Goal: Navigation & Orientation: Find specific page/section

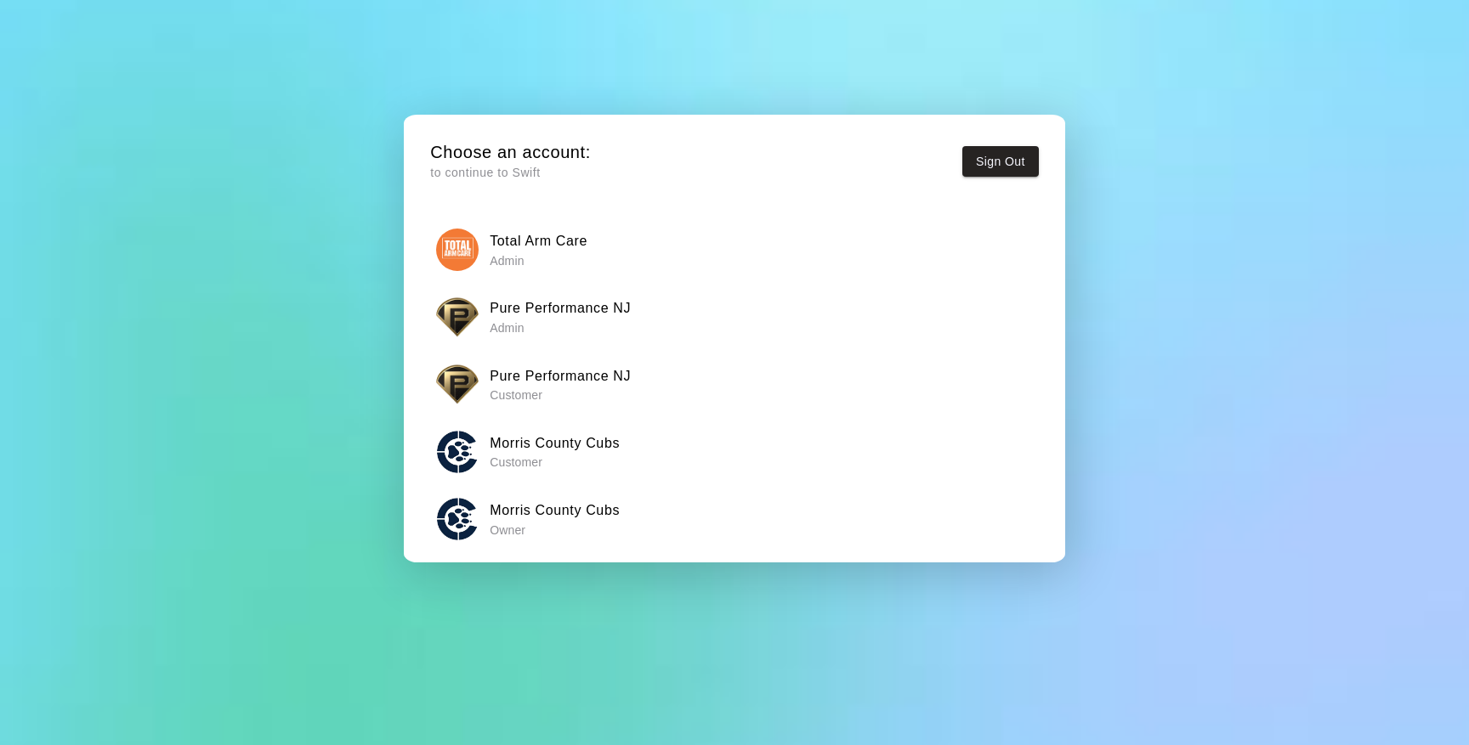
click at [526, 522] on p "Owner" at bounding box center [555, 530] width 130 height 17
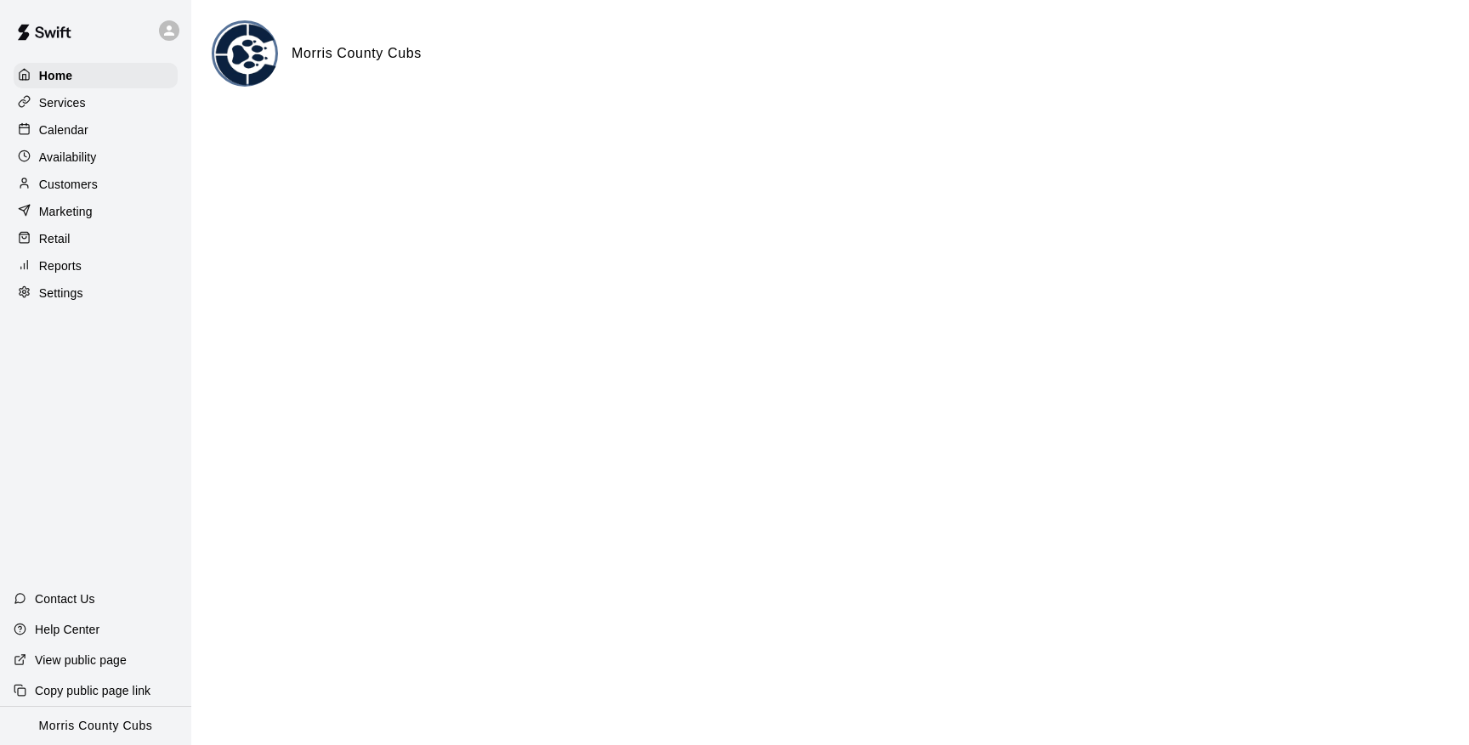
click at [96, 129] on div "Calendar" at bounding box center [96, 130] width 164 height 26
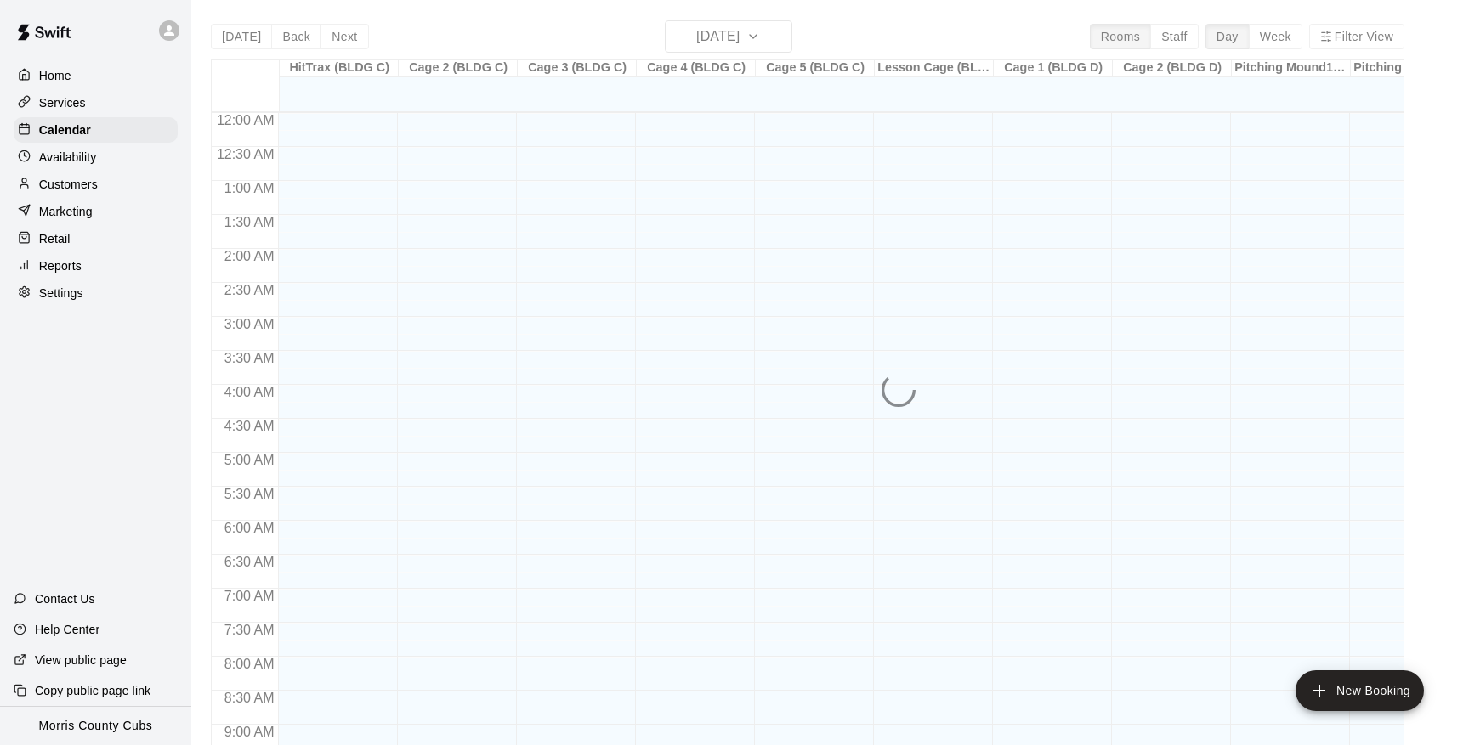
scroll to position [930, 0]
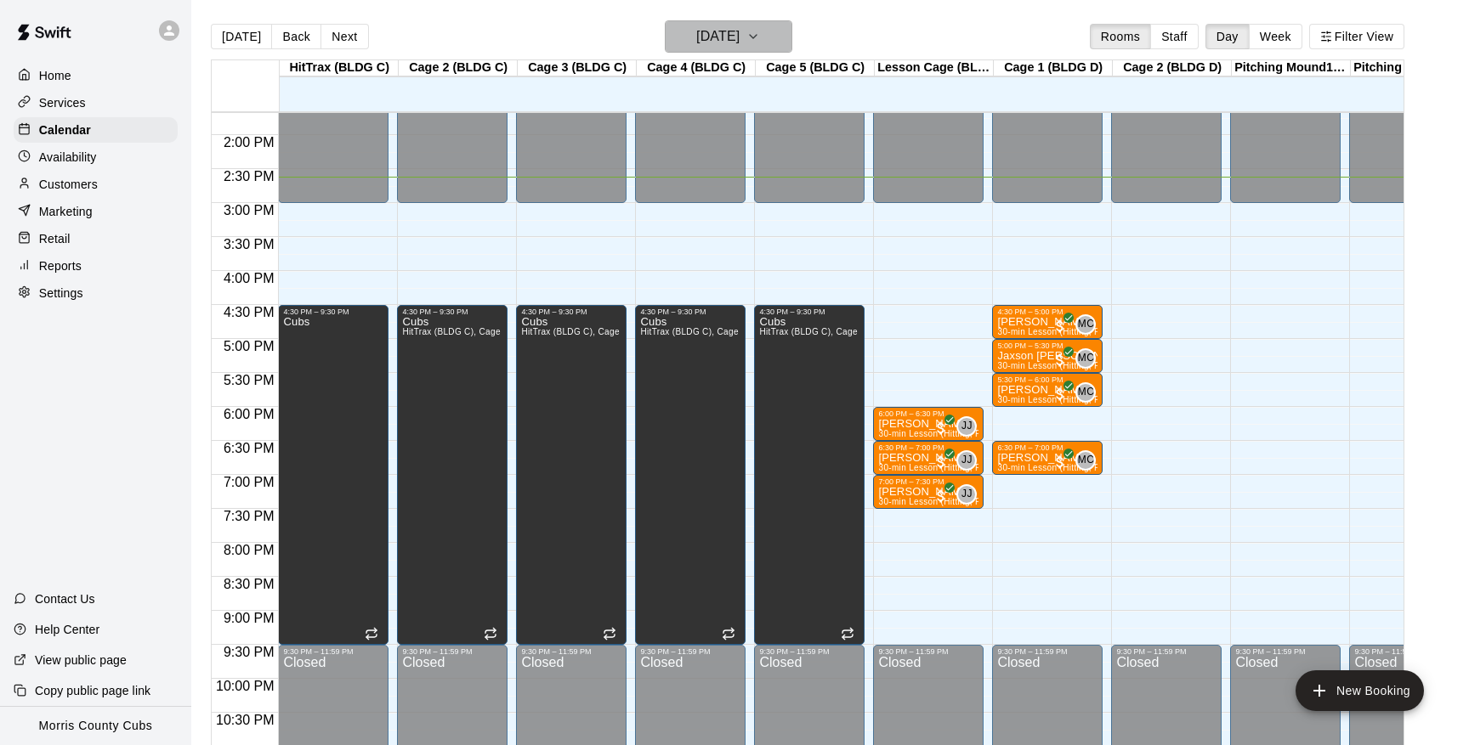
click at [760, 31] on icon "button" at bounding box center [753, 36] width 14 height 20
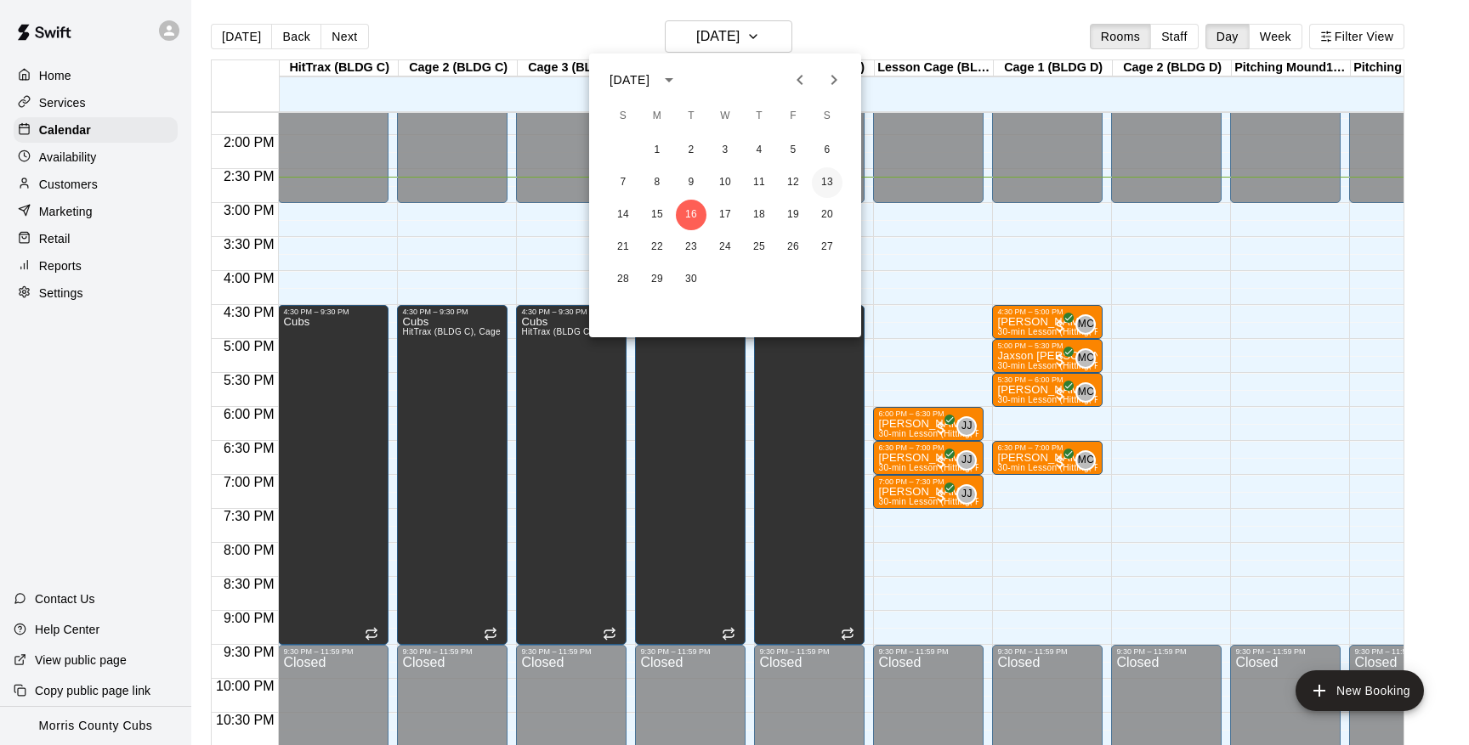
click at [830, 184] on button "13" at bounding box center [827, 182] width 31 height 31
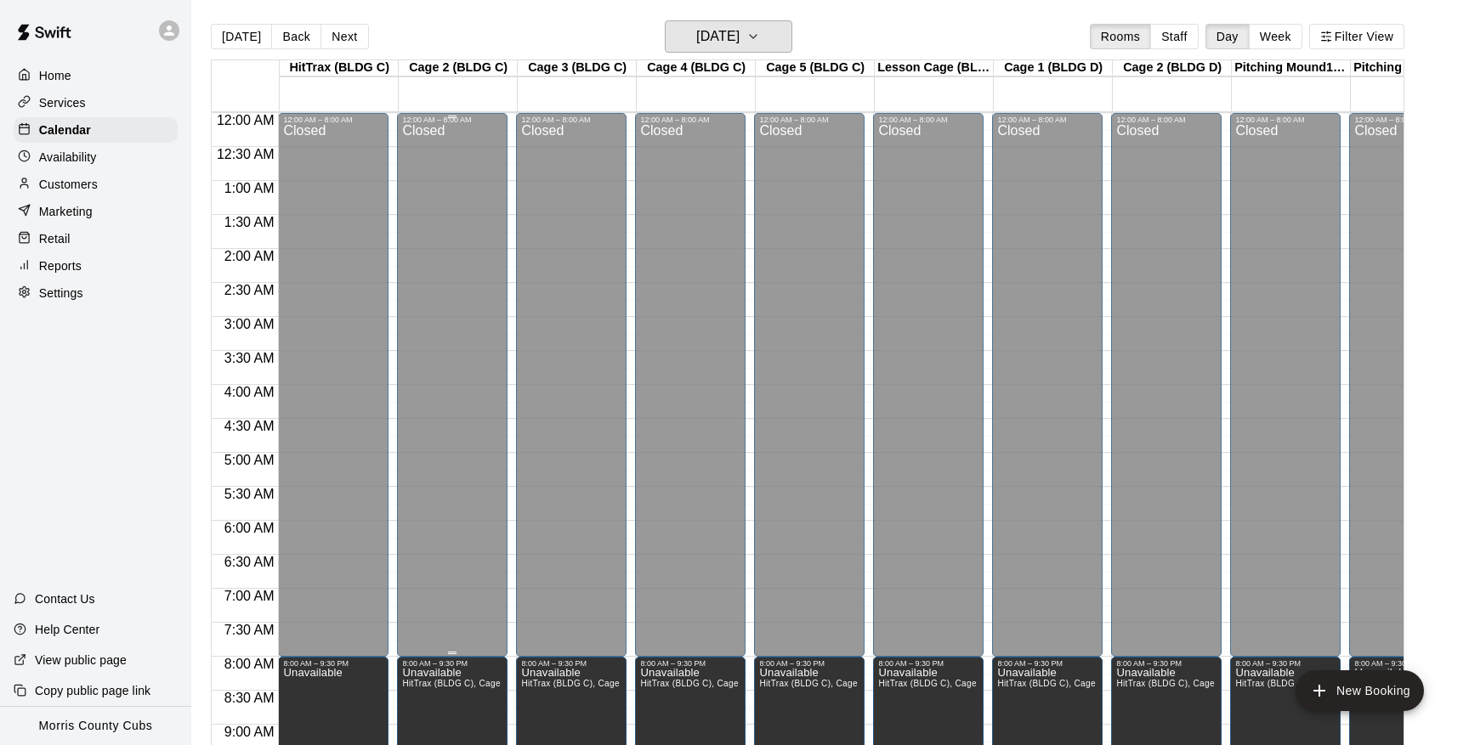
scroll to position [0, 0]
click at [163, 26] on icon at bounding box center [169, 30] width 15 height 15
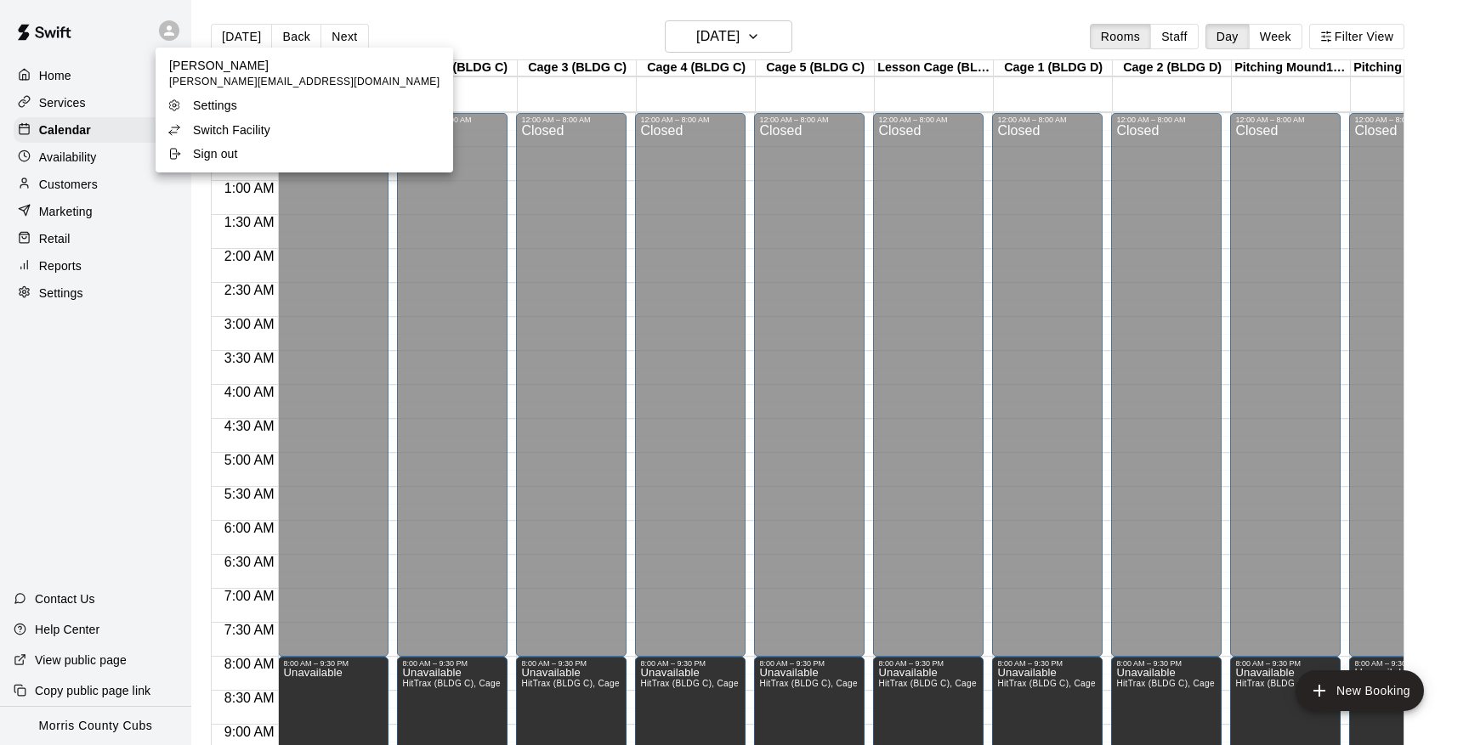
click at [225, 129] on p "Switch Facility" at bounding box center [231, 130] width 77 height 17
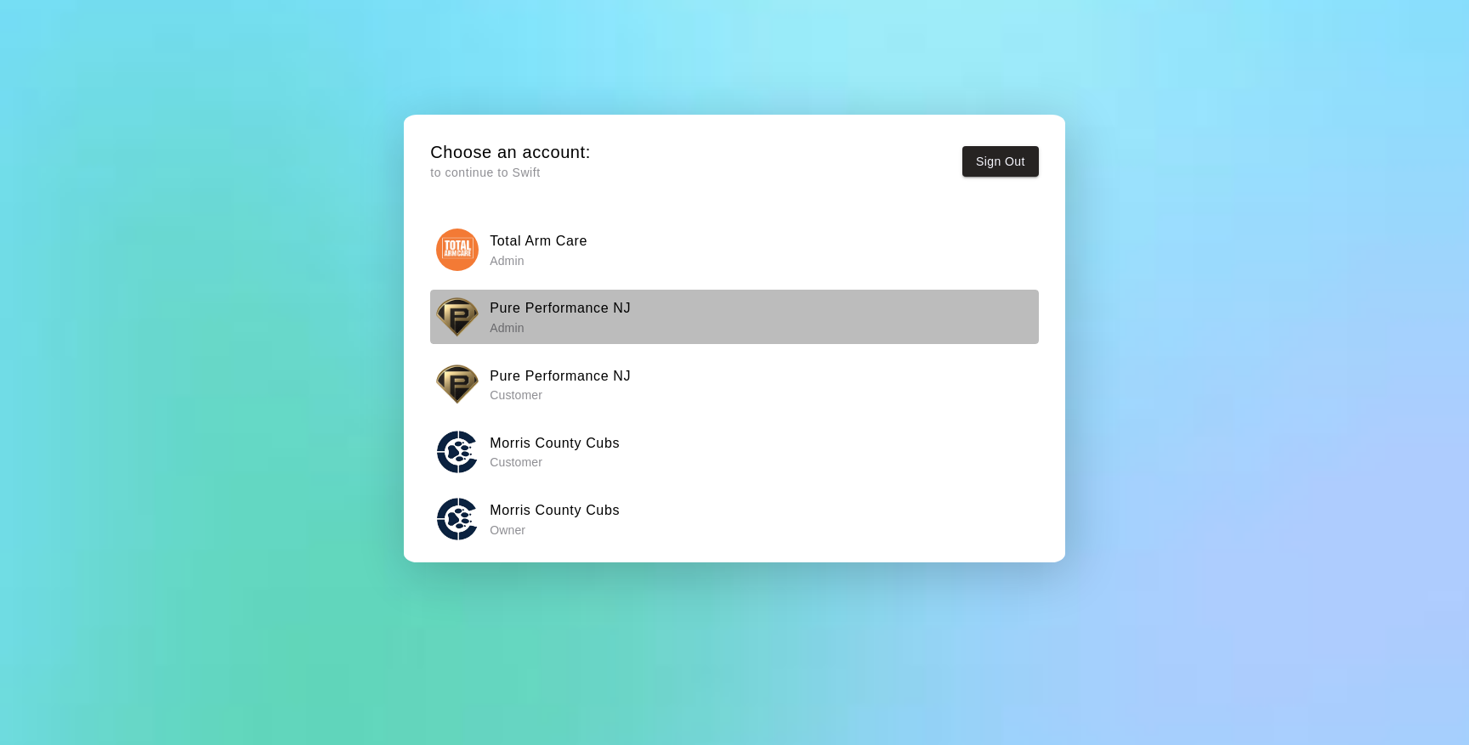
click at [541, 309] on h6 "Pure Performance NJ" at bounding box center [560, 309] width 141 height 22
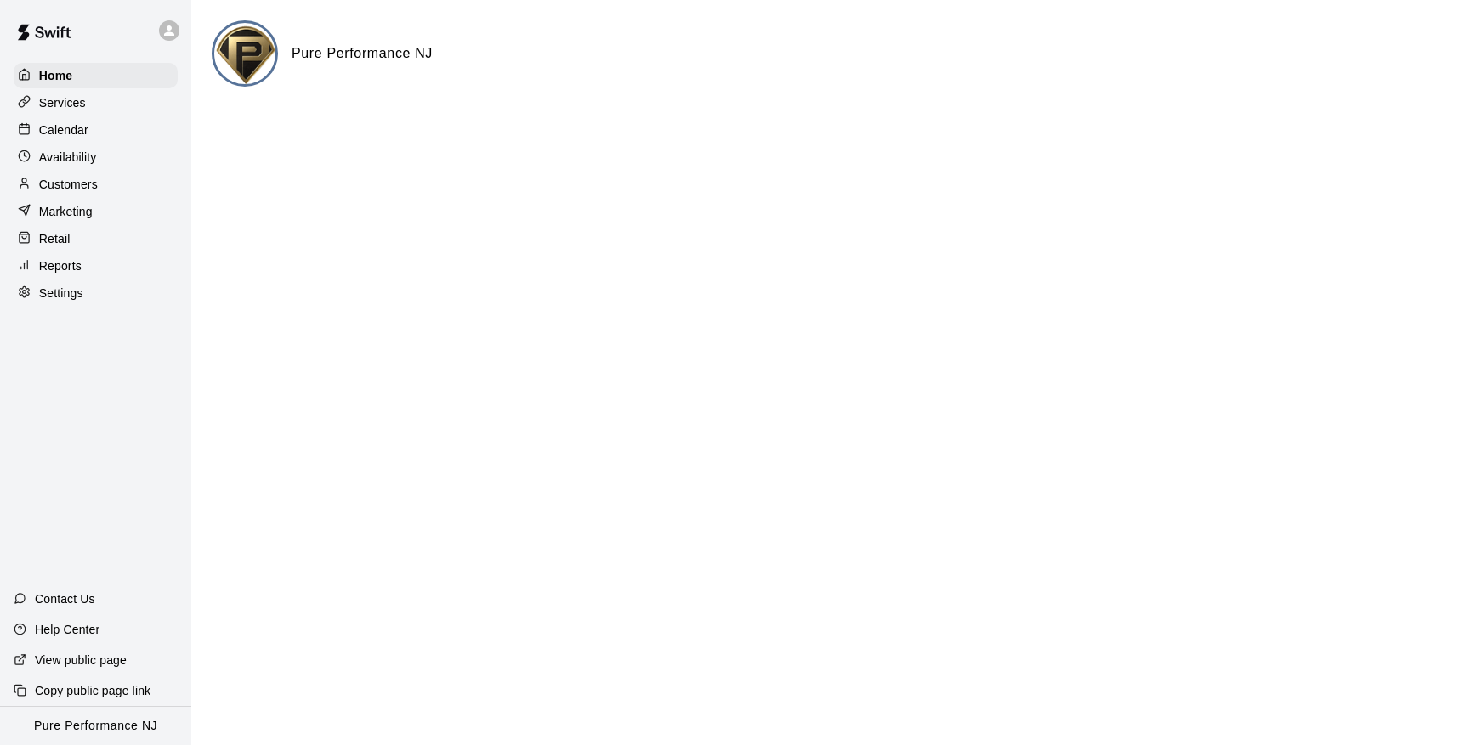
click at [72, 122] on p "Calendar" at bounding box center [63, 130] width 49 height 17
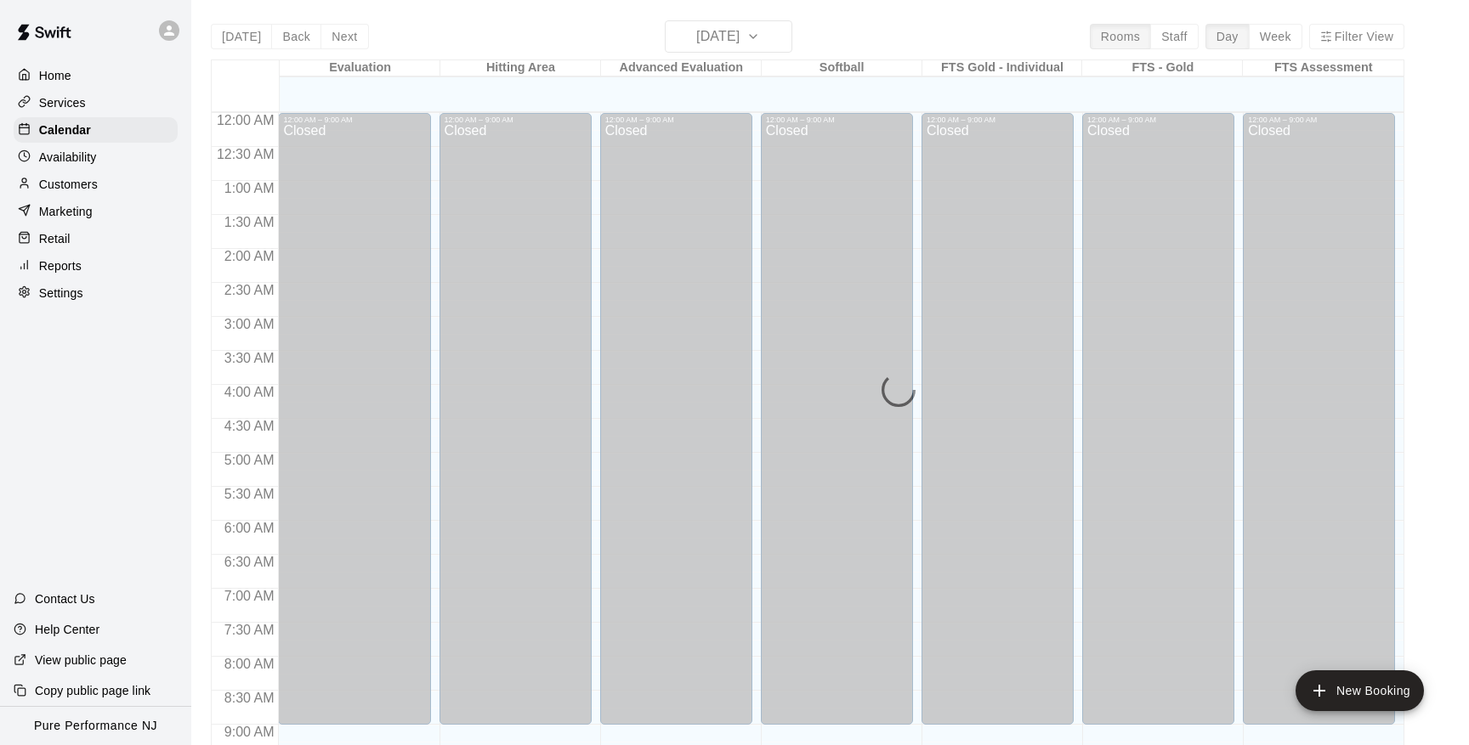
scroll to position [930, 0]
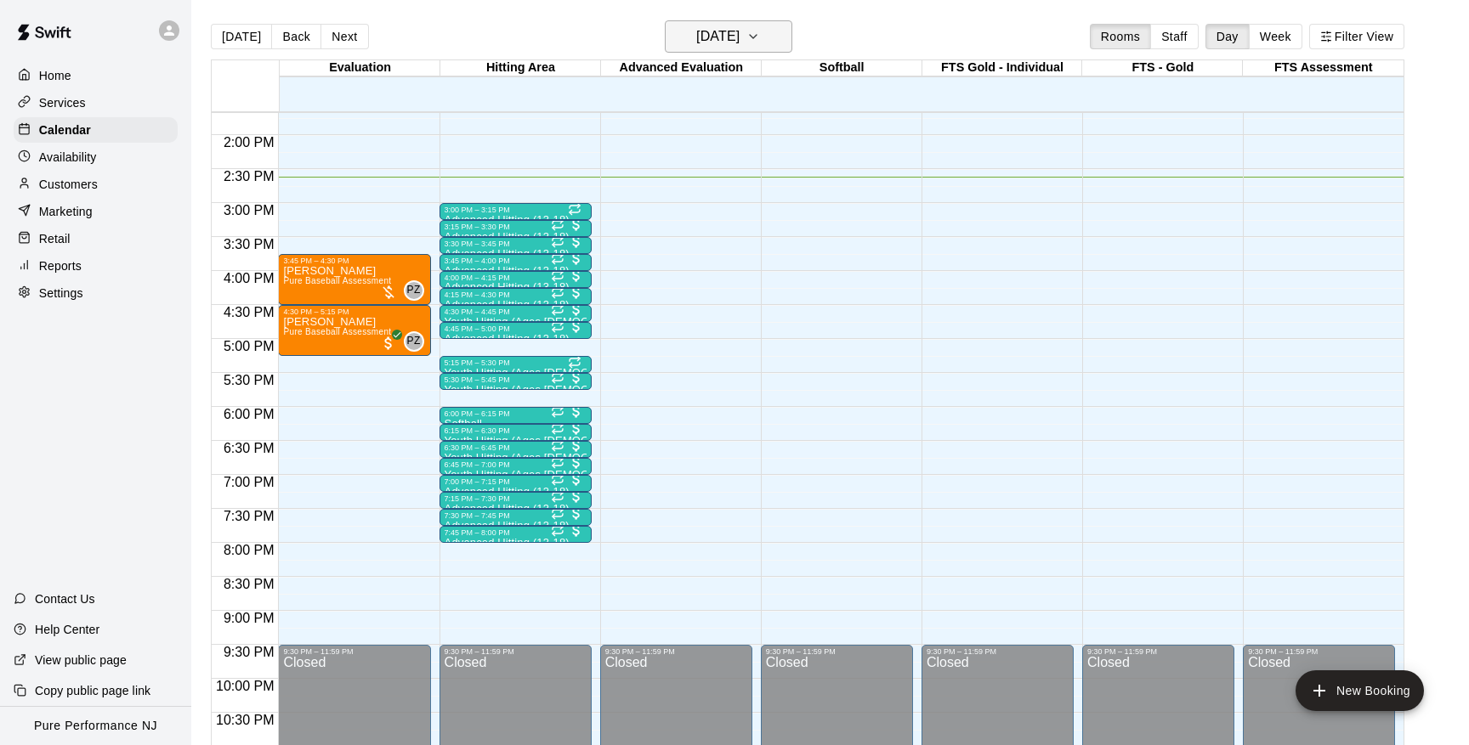
click at [760, 44] on icon "button" at bounding box center [753, 36] width 14 height 20
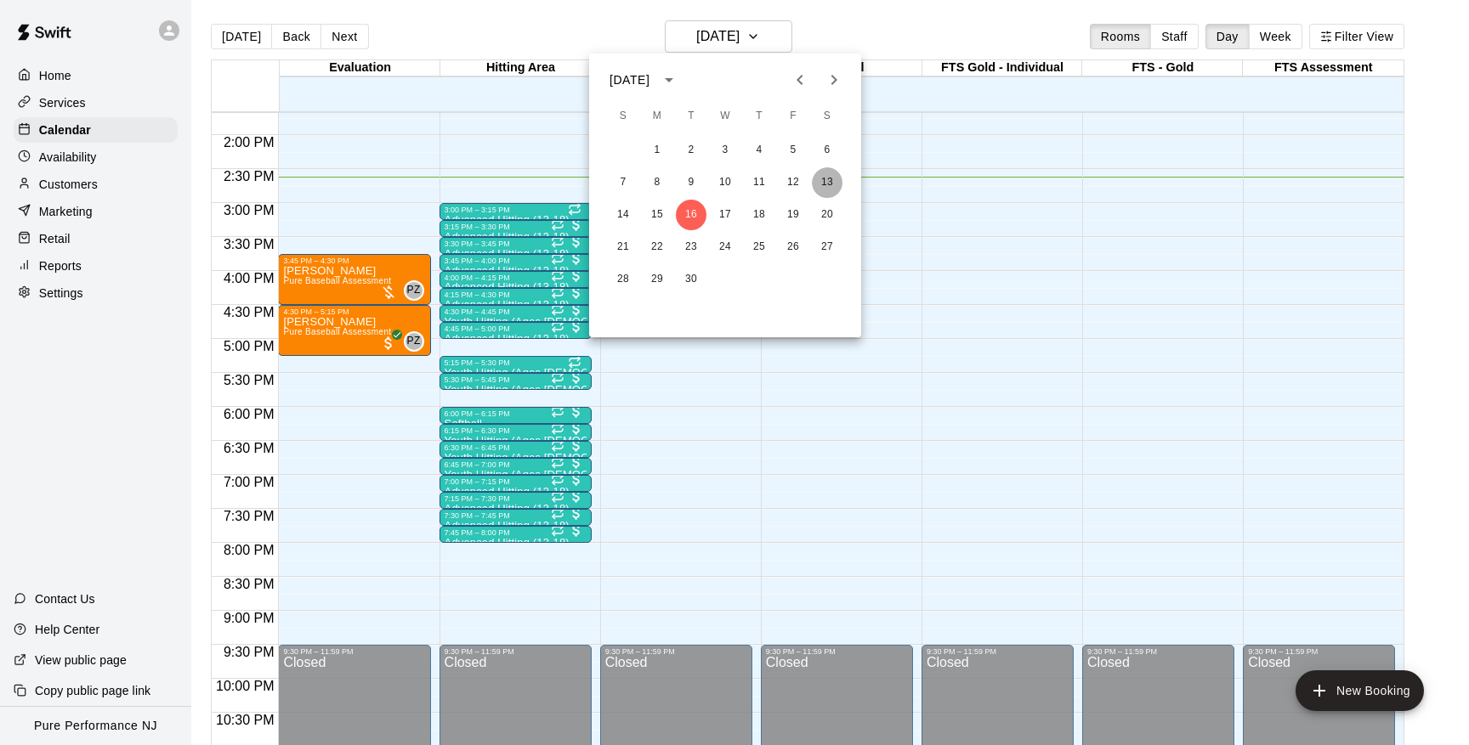
click at [831, 184] on button "13" at bounding box center [827, 182] width 31 height 31
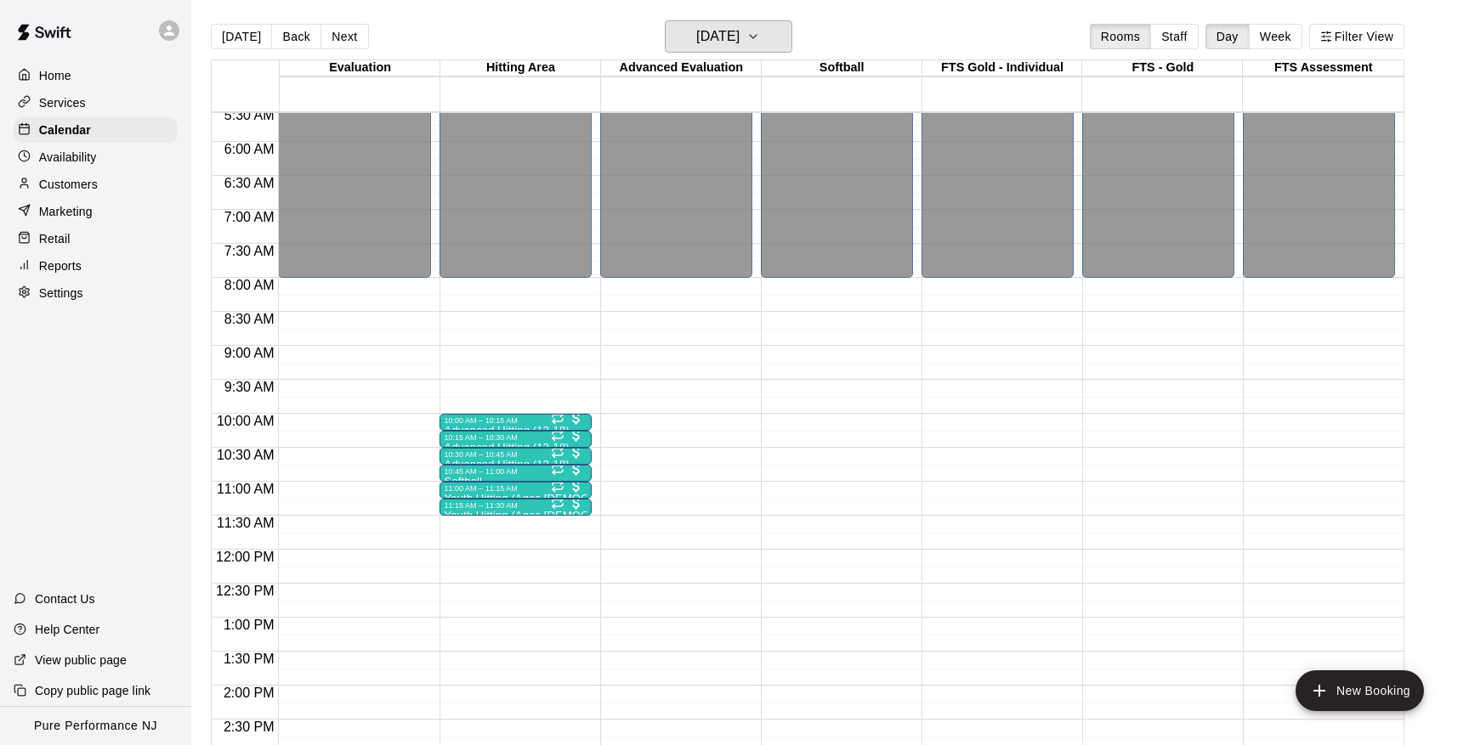
scroll to position [377, 0]
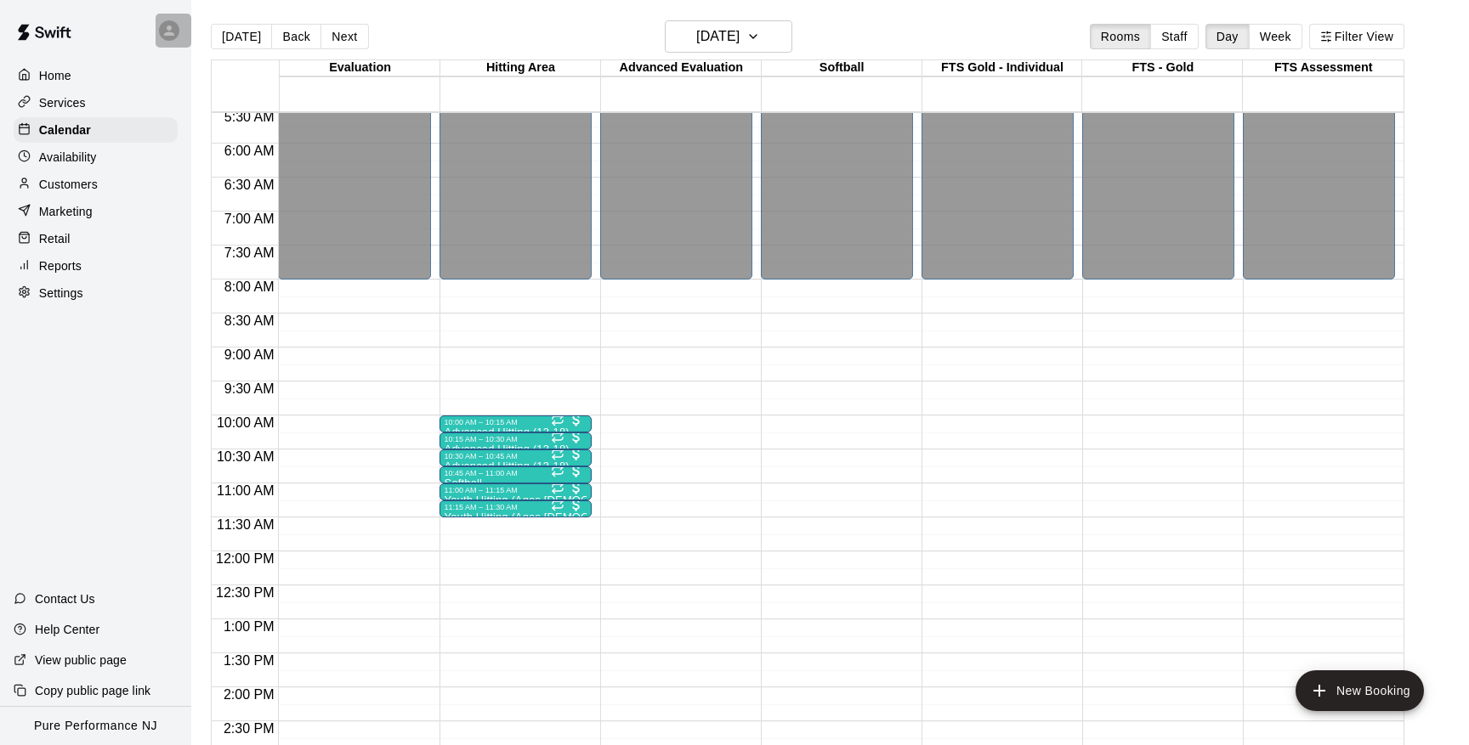
click at [167, 17] on div at bounding box center [174, 31] width 36 height 34
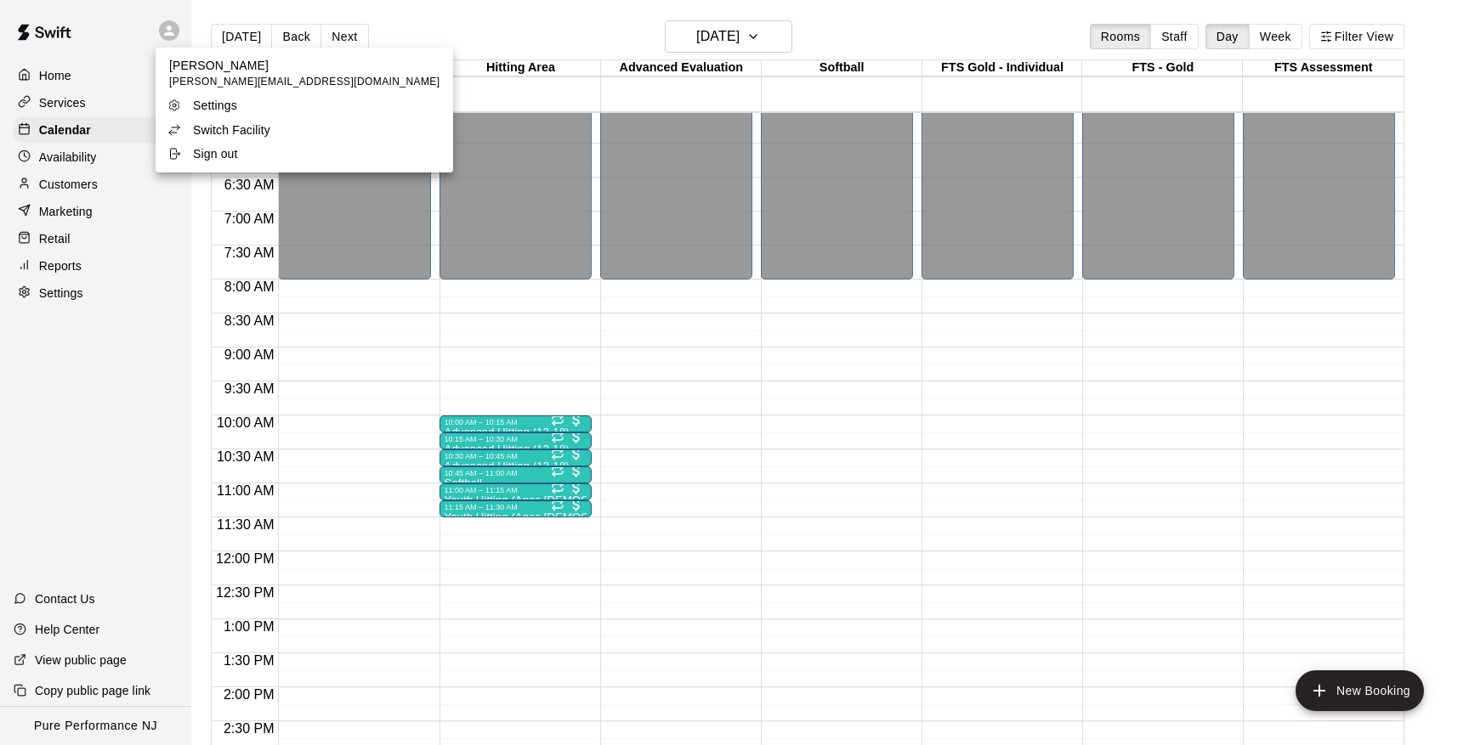
click at [205, 125] on p "Switch Facility" at bounding box center [231, 130] width 77 height 17
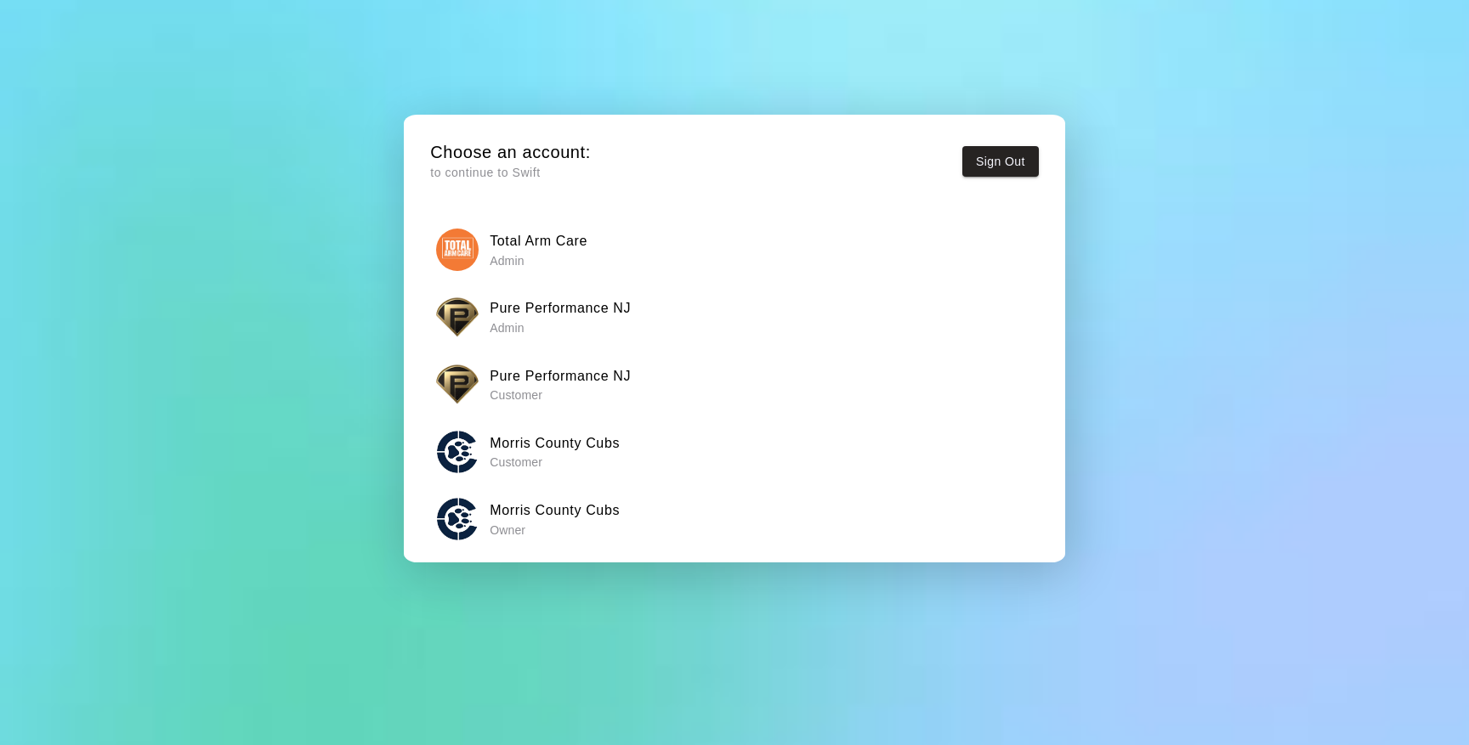
click at [632, 246] on div "Total Arm Care Admin" at bounding box center [734, 250] width 597 height 43
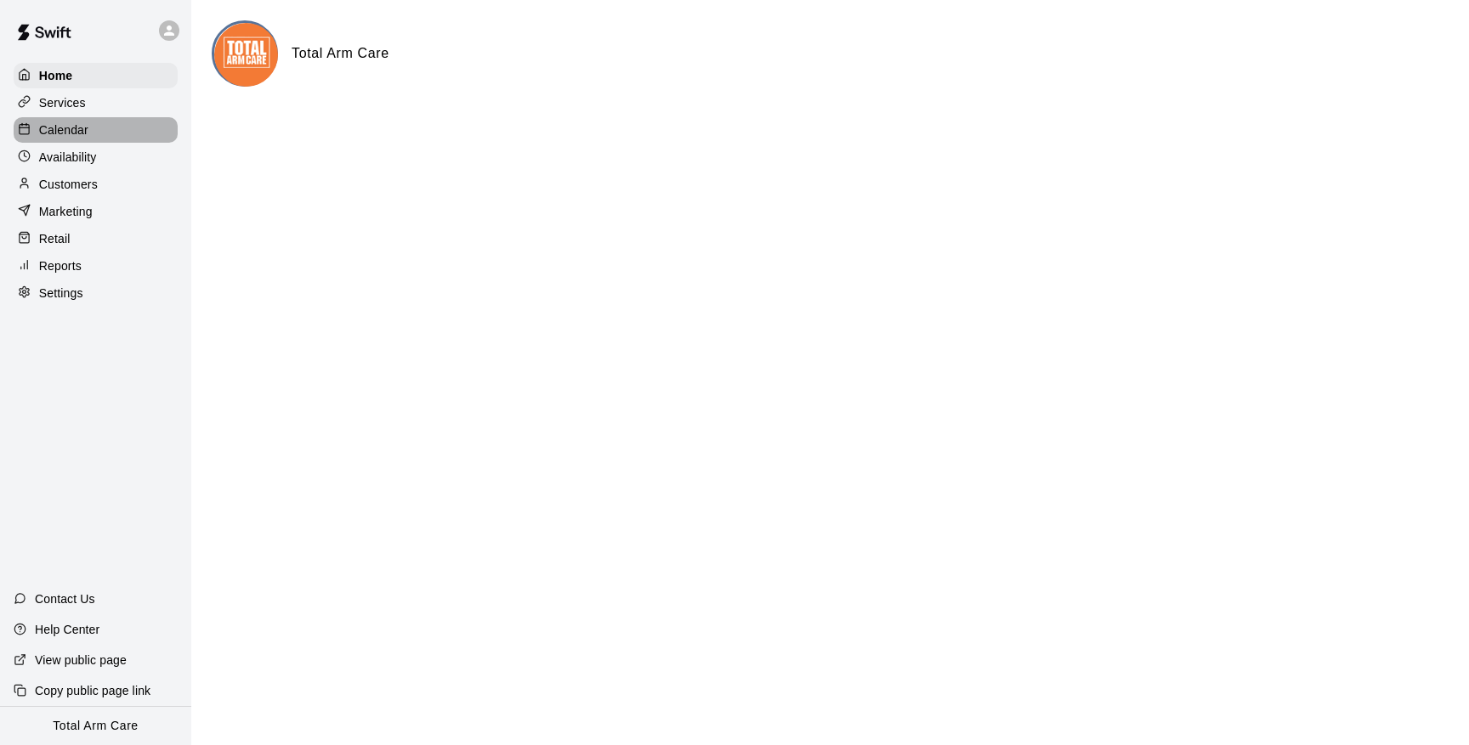
click at [60, 125] on p "Calendar" at bounding box center [63, 130] width 49 height 17
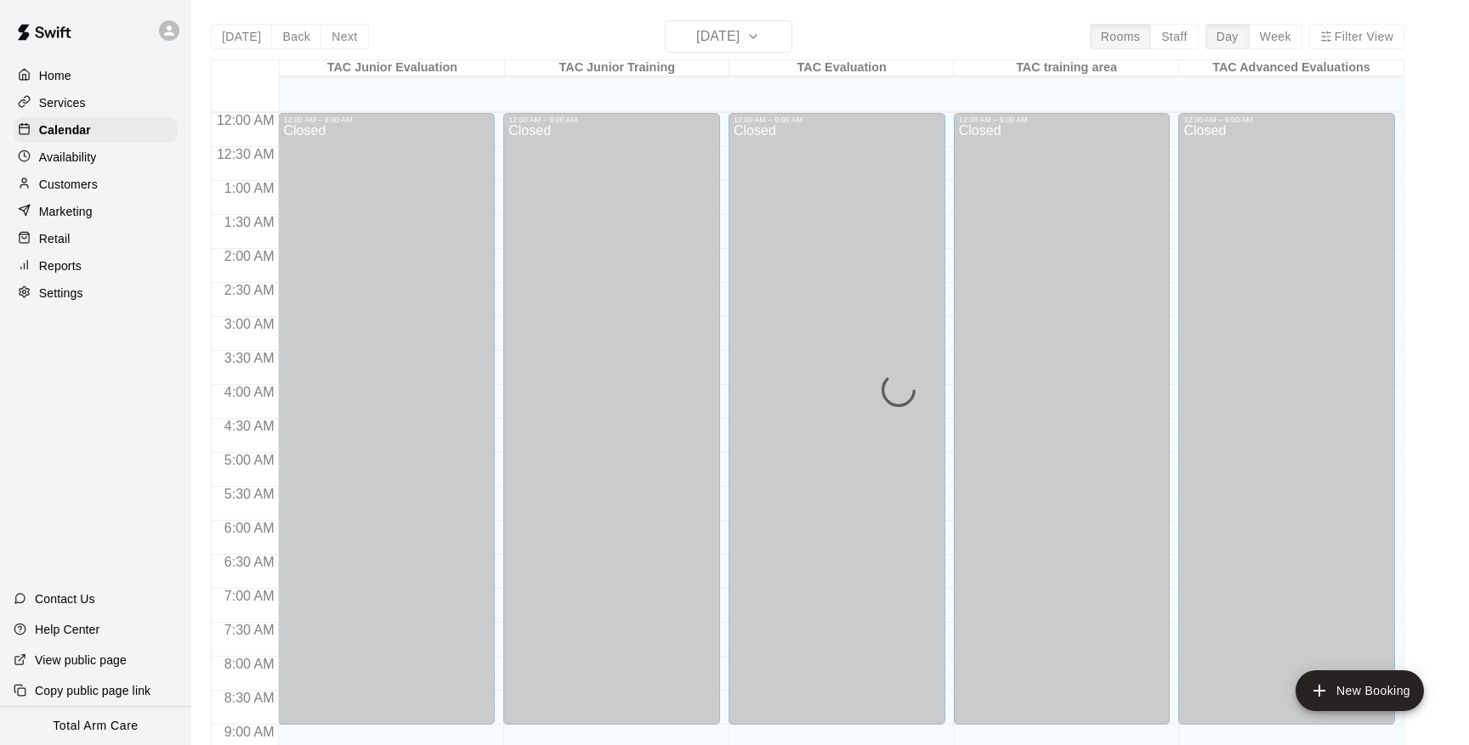
scroll to position [930, 0]
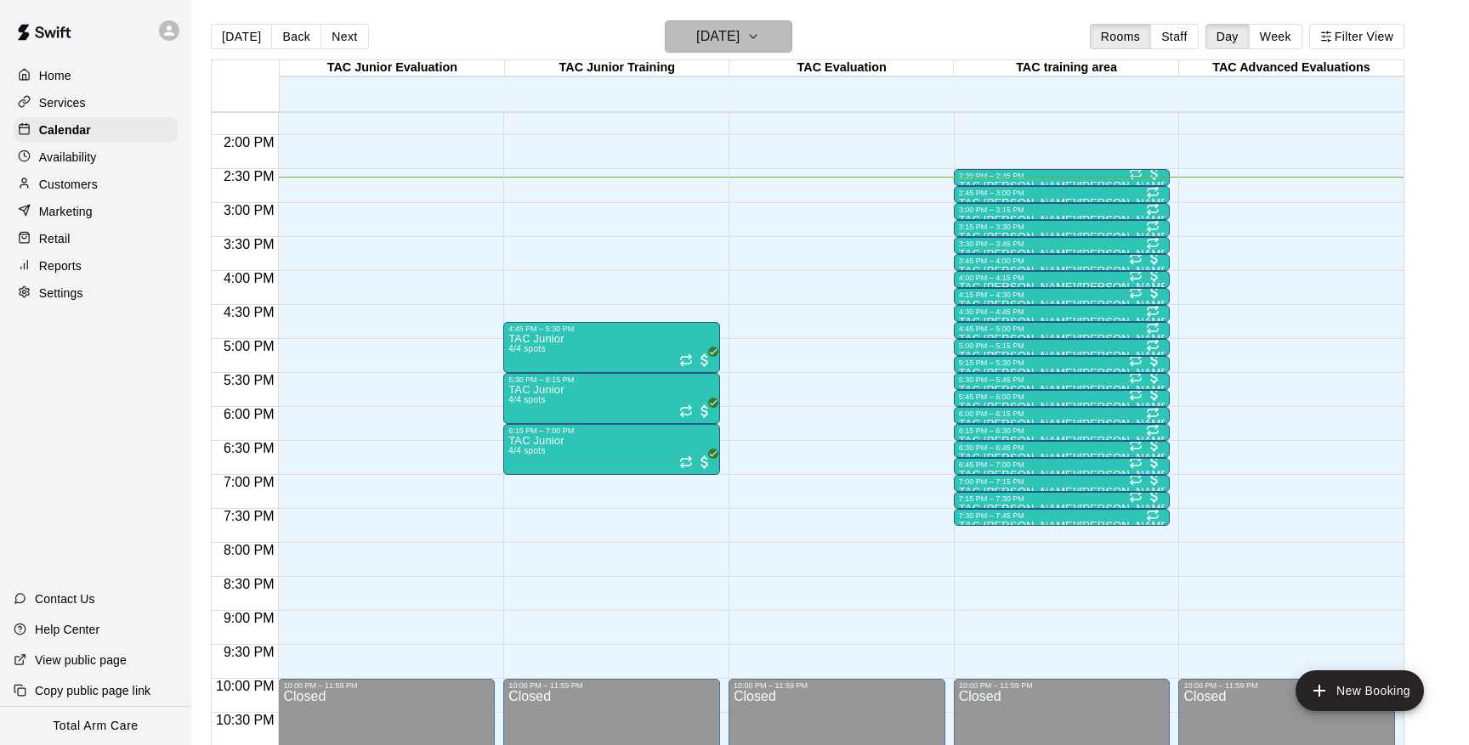
click at [767, 38] on button "[DATE]" at bounding box center [729, 36] width 128 height 32
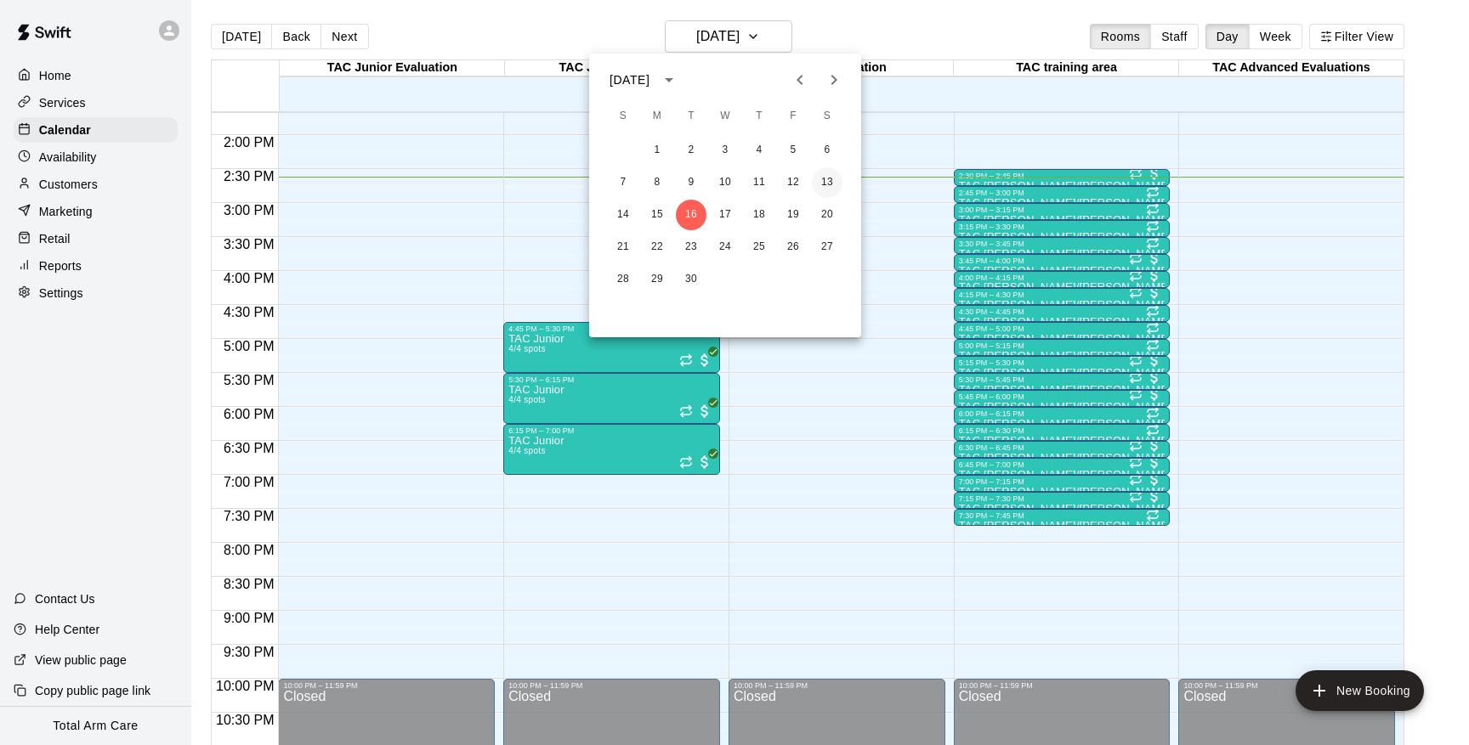
click at [825, 179] on button "13" at bounding box center [827, 182] width 31 height 31
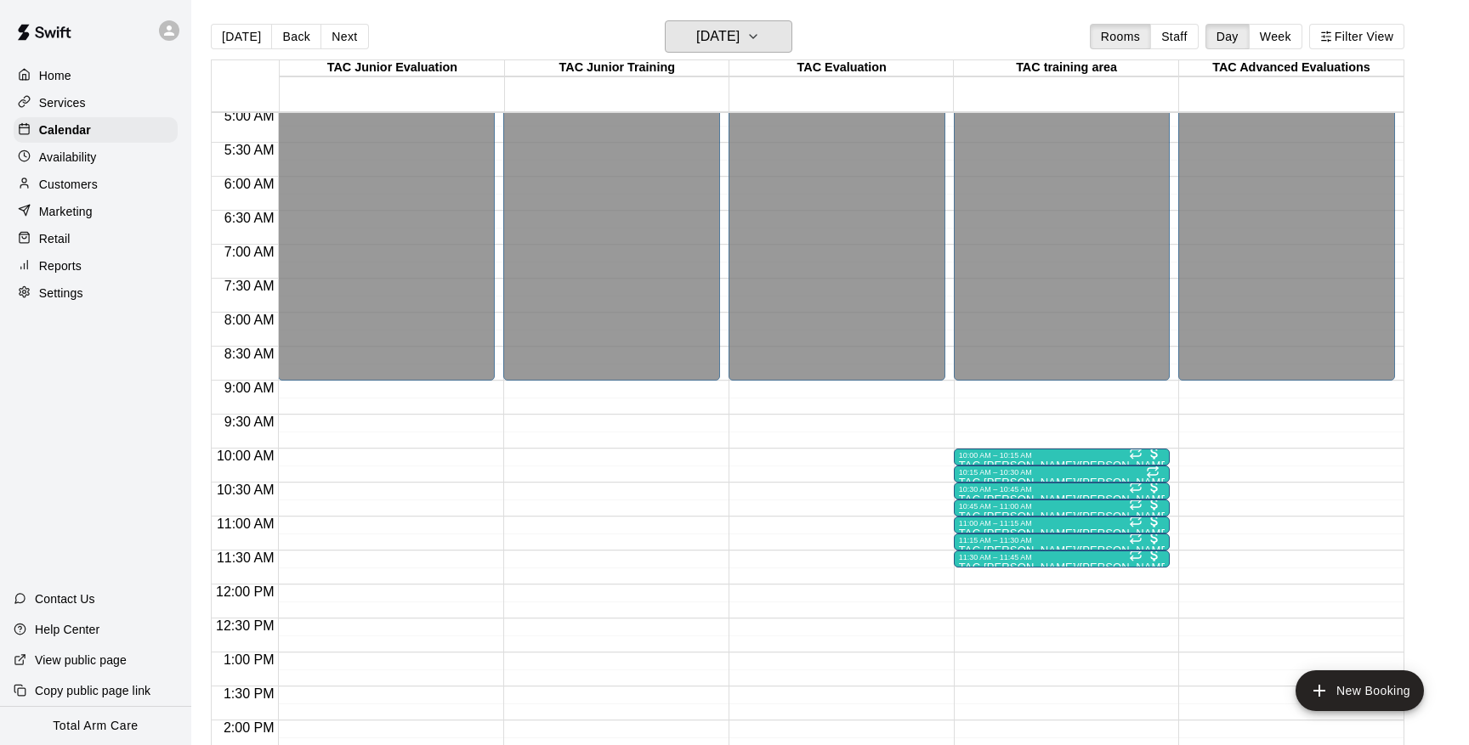
scroll to position [345, 0]
click at [171, 30] on icon at bounding box center [169, 30] width 15 height 15
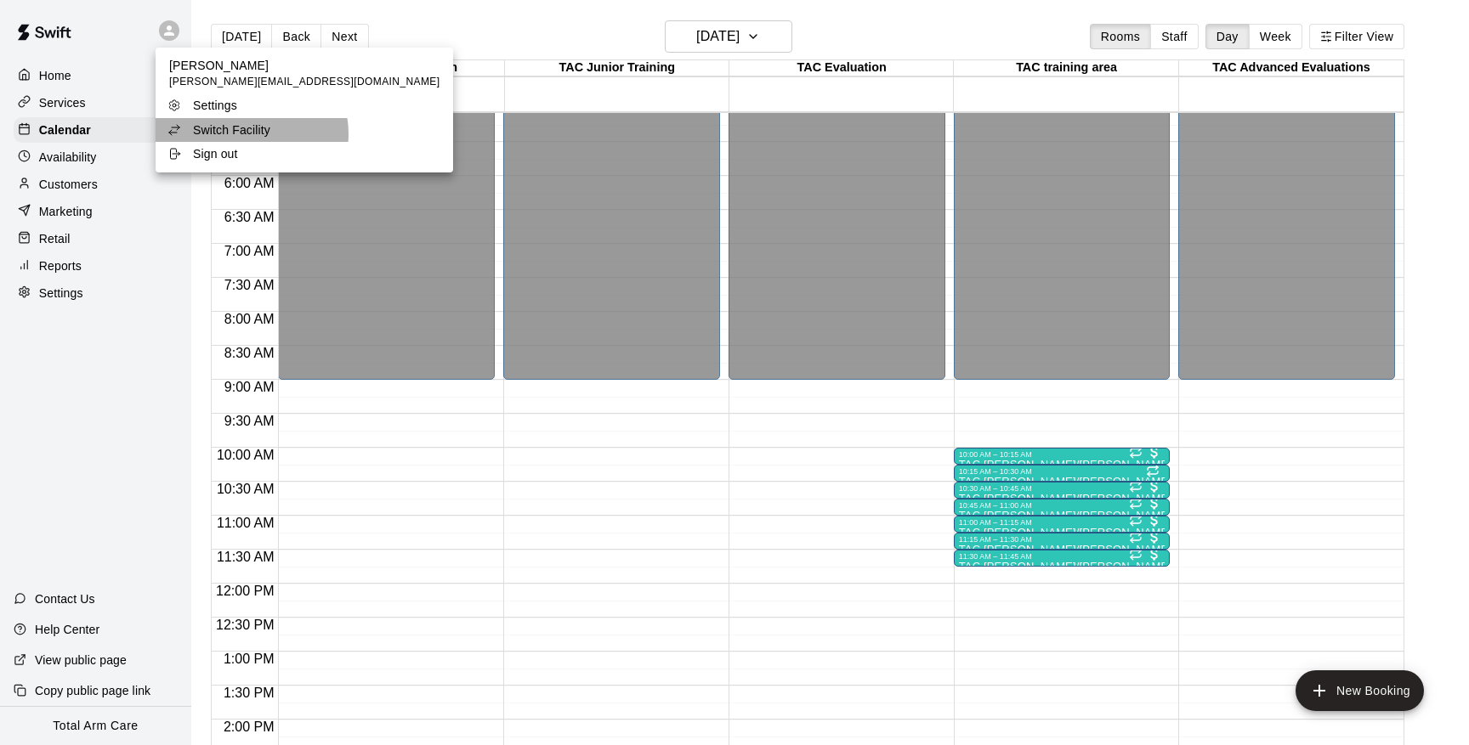
click at [251, 133] on p "Switch Facility" at bounding box center [231, 130] width 77 height 17
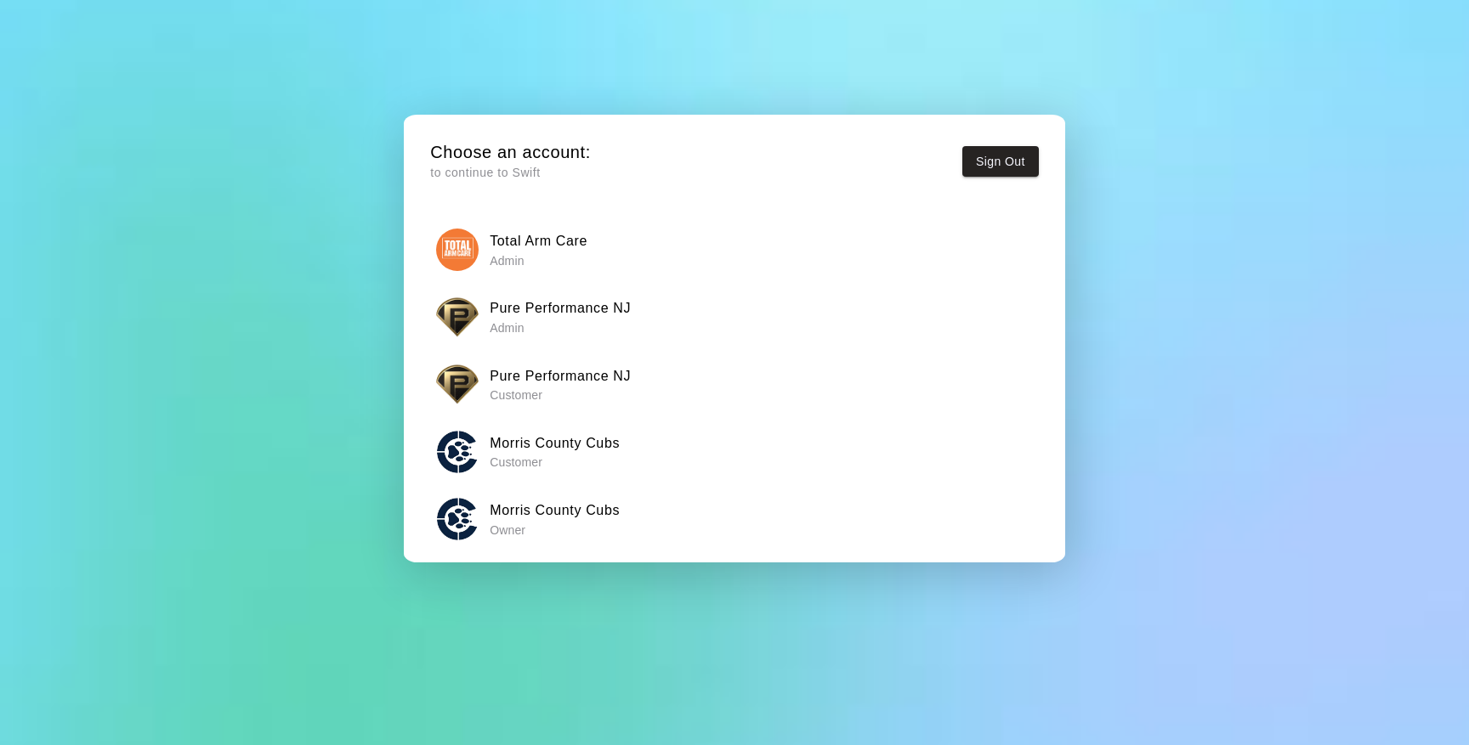
click at [568, 509] on h6 "Morris County Cubs" at bounding box center [555, 511] width 130 height 22
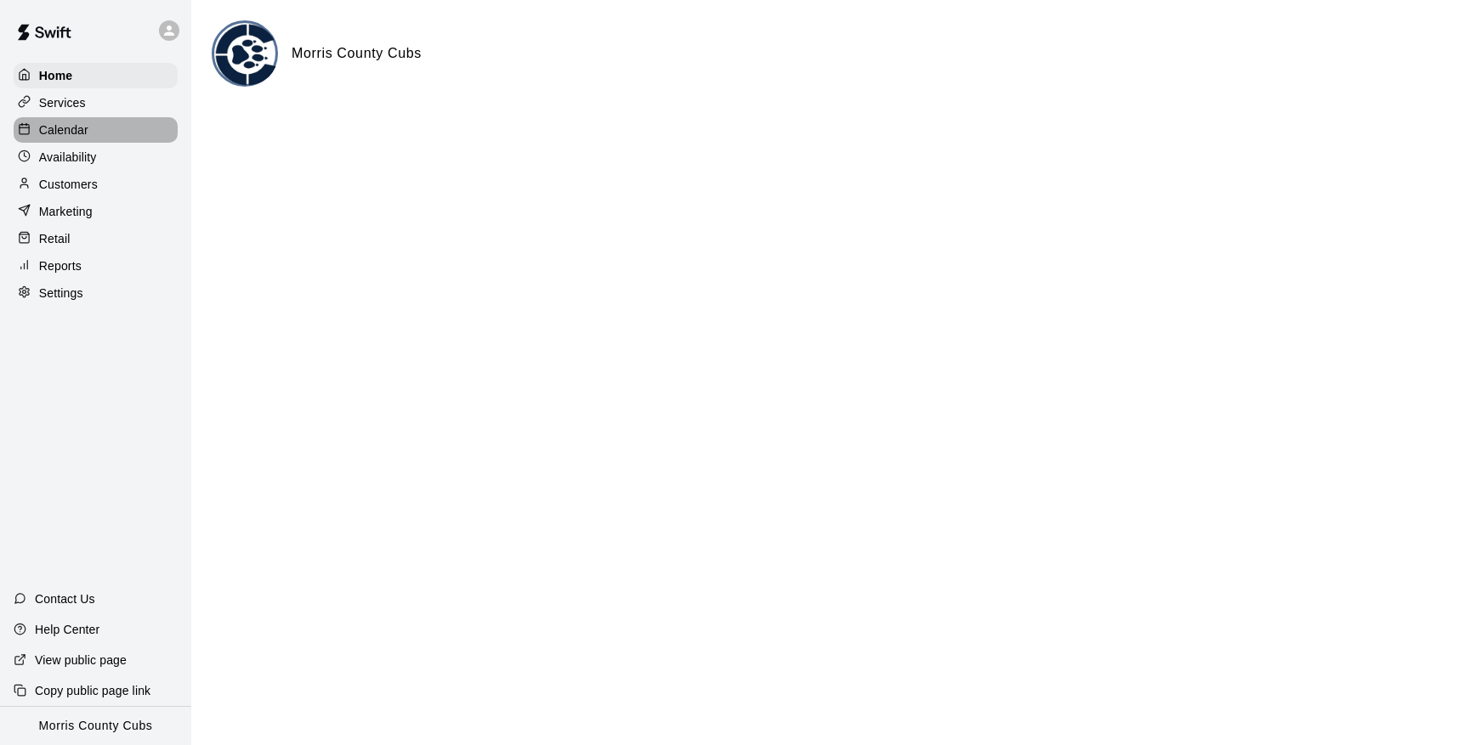
click at [78, 129] on p "Calendar" at bounding box center [63, 130] width 49 height 17
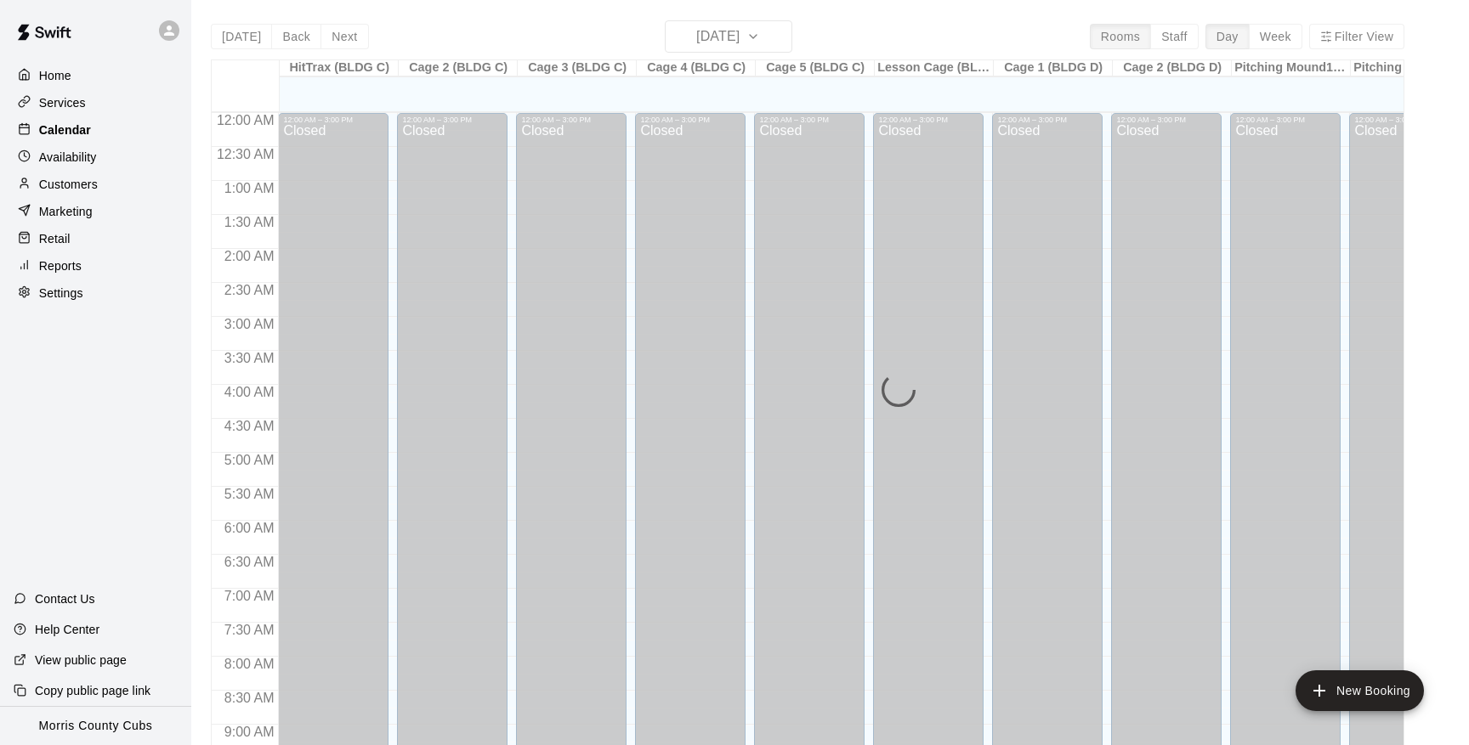
scroll to position [930, 0]
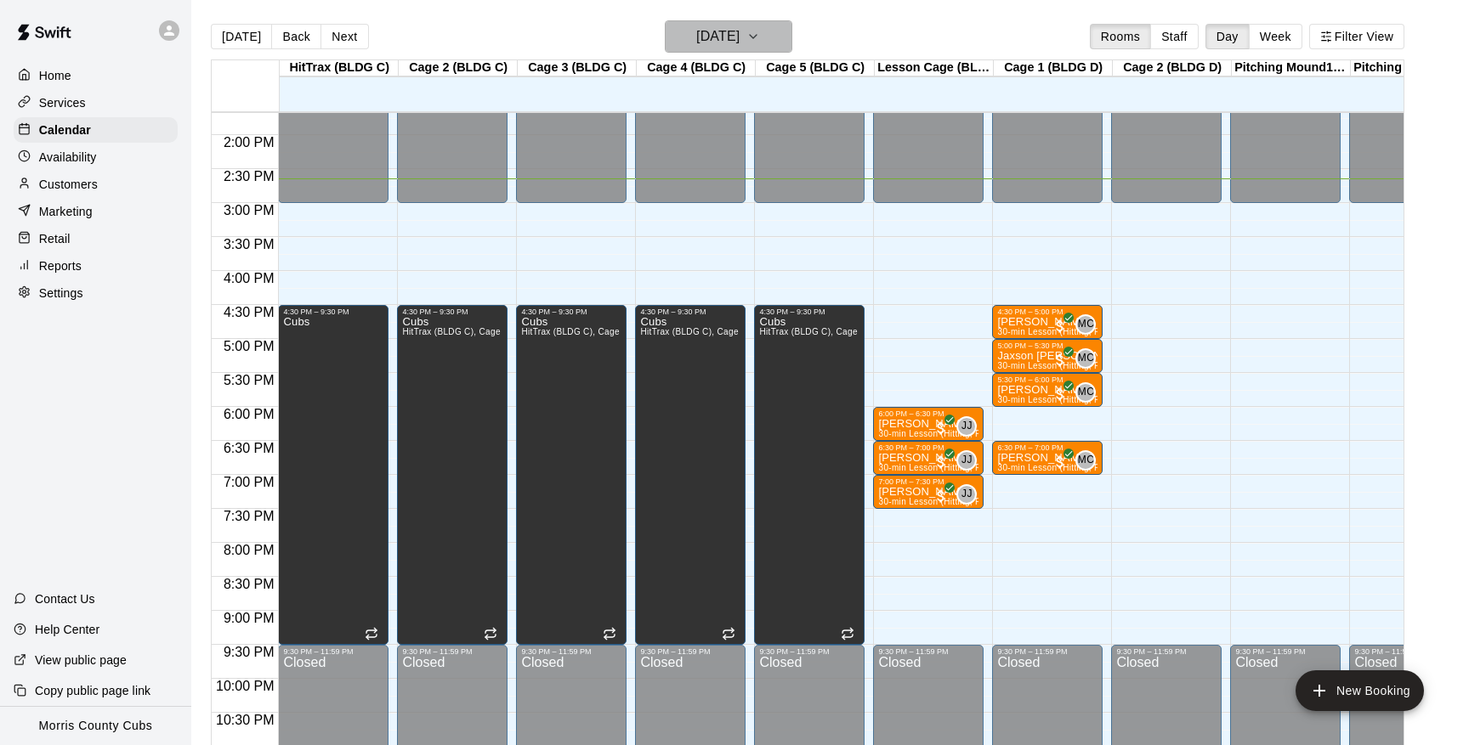
click at [760, 44] on icon "button" at bounding box center [753, 36] width 14 height 20
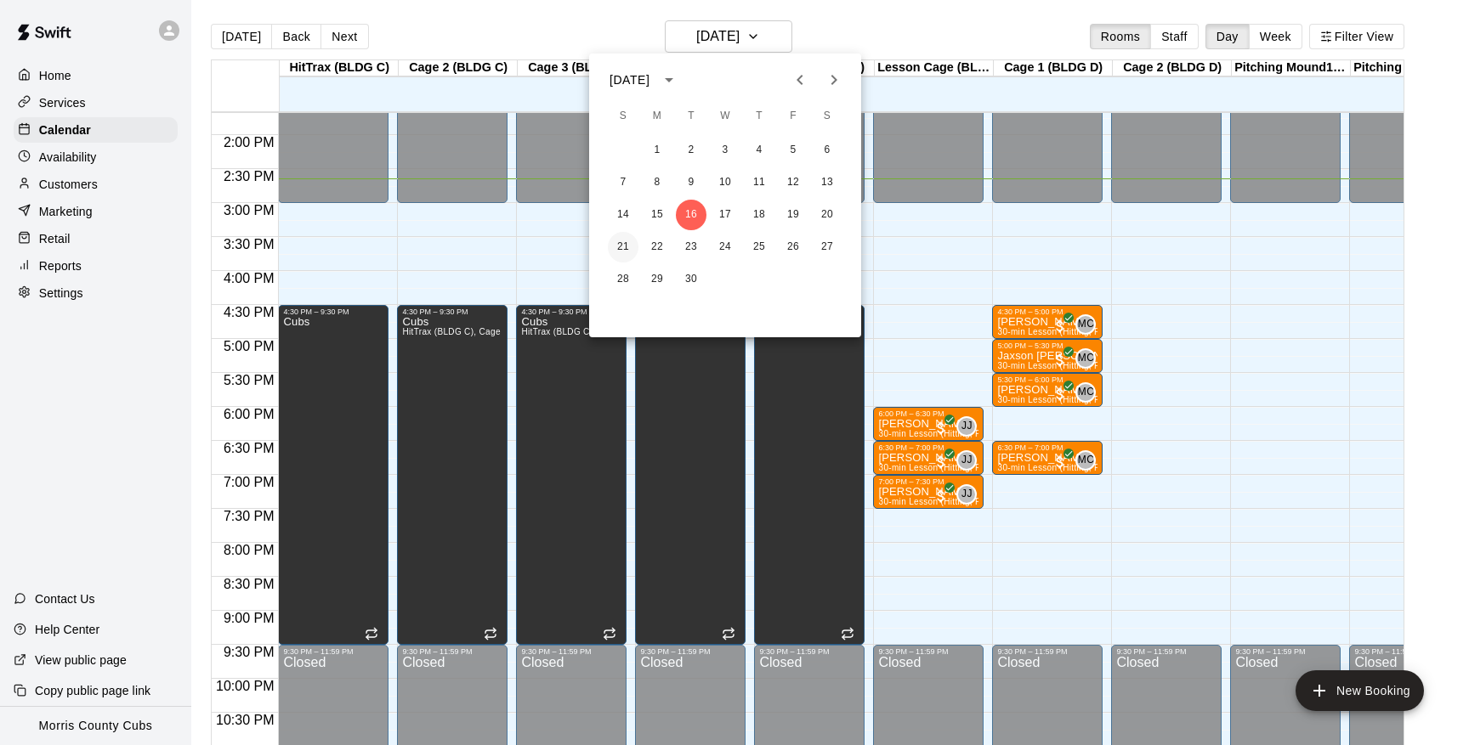
click at [622, 245] on button "21" at bounding box center [623, 247] width 31 height 31
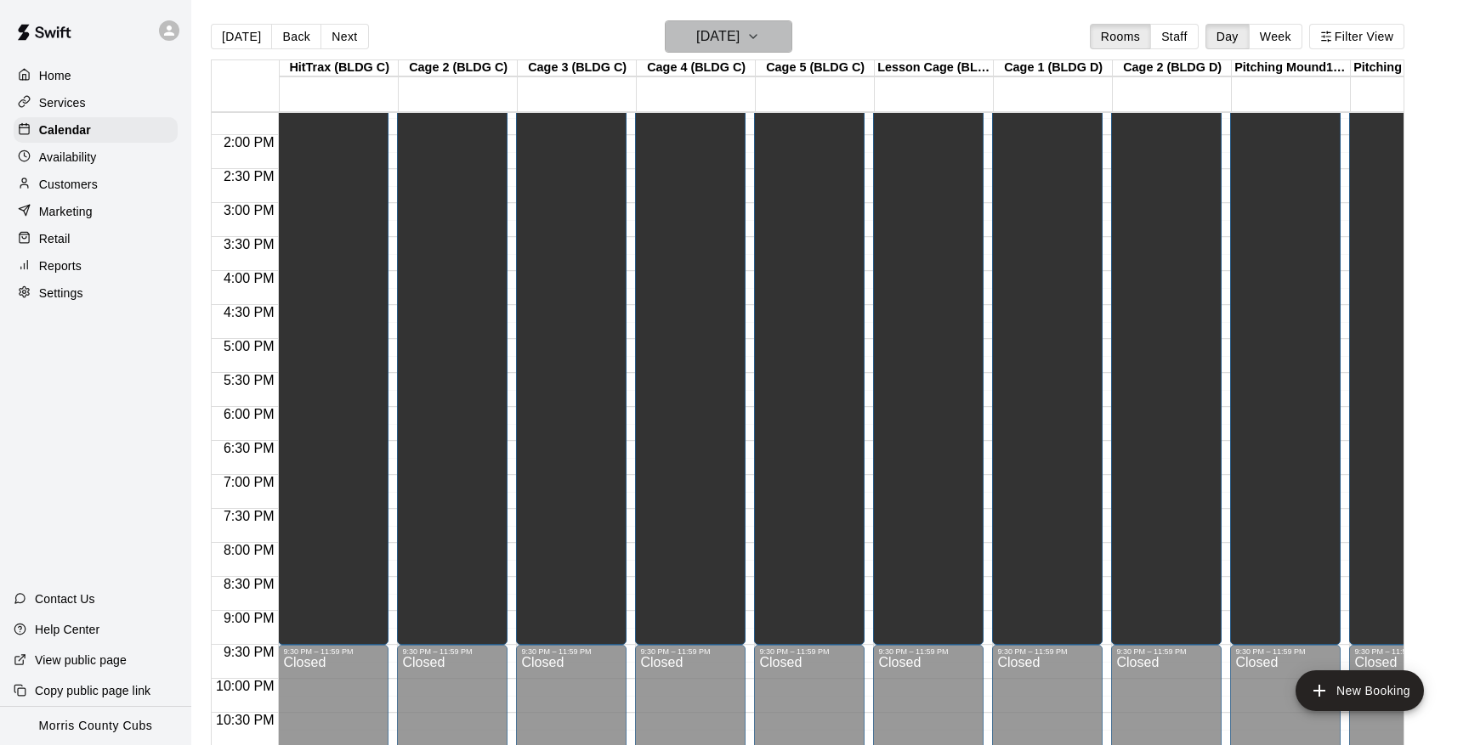
click at [760, 36] on icon "button" at bounding box center [753, 36] width 14 height 20
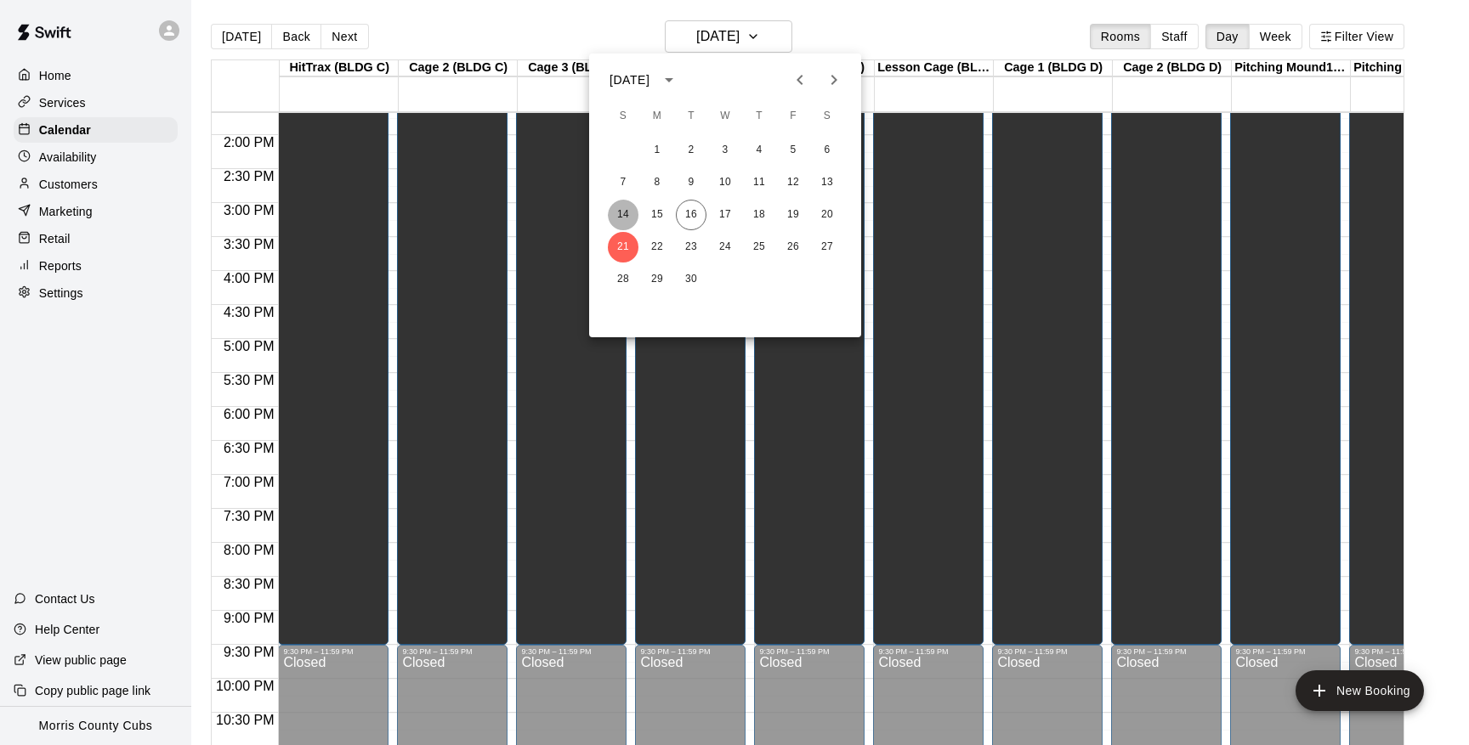
click at [628, 208] on button "14" at bounding box center [623, 215] width 31 height 31
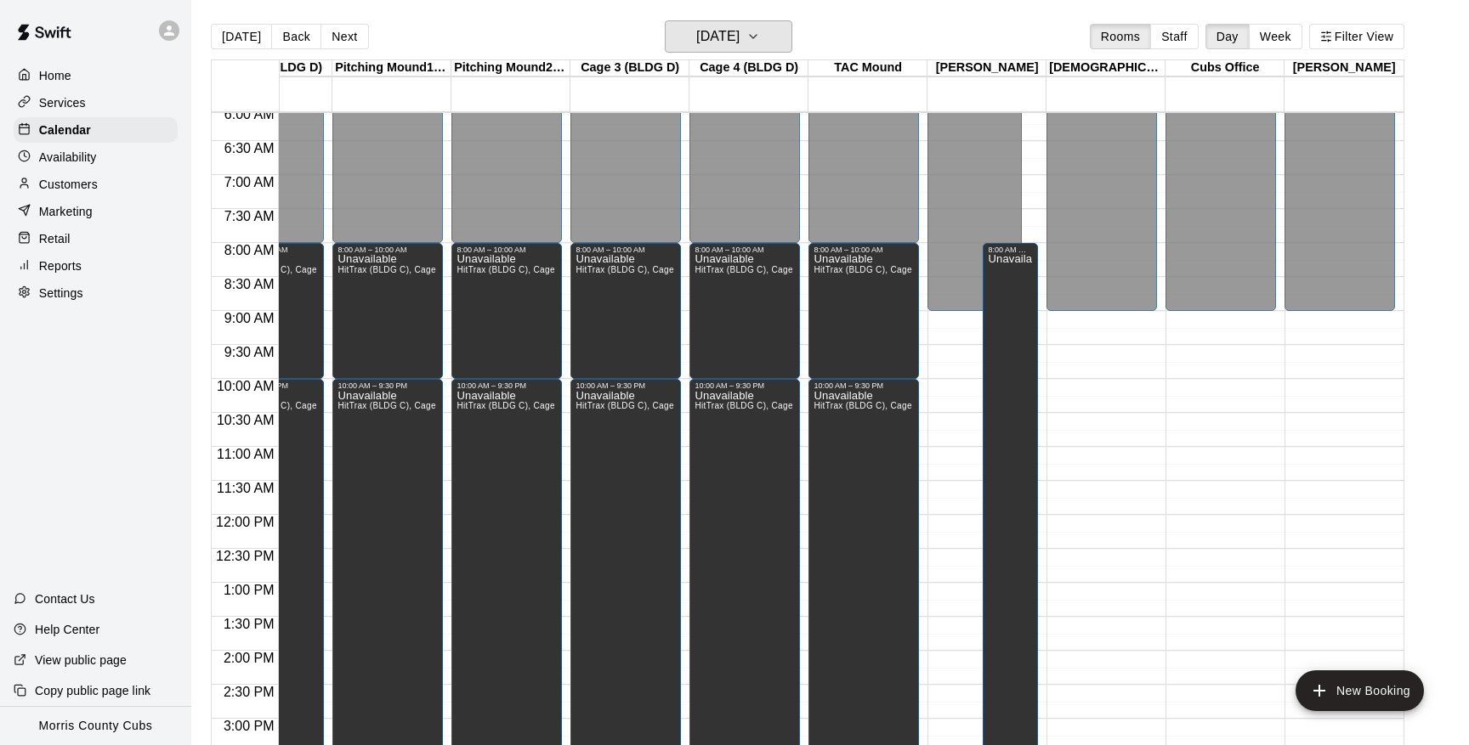
scroll to position [0, 898]
click at [757, 37] on icon "button" at bounding box center [753, 36] width 7 height 3
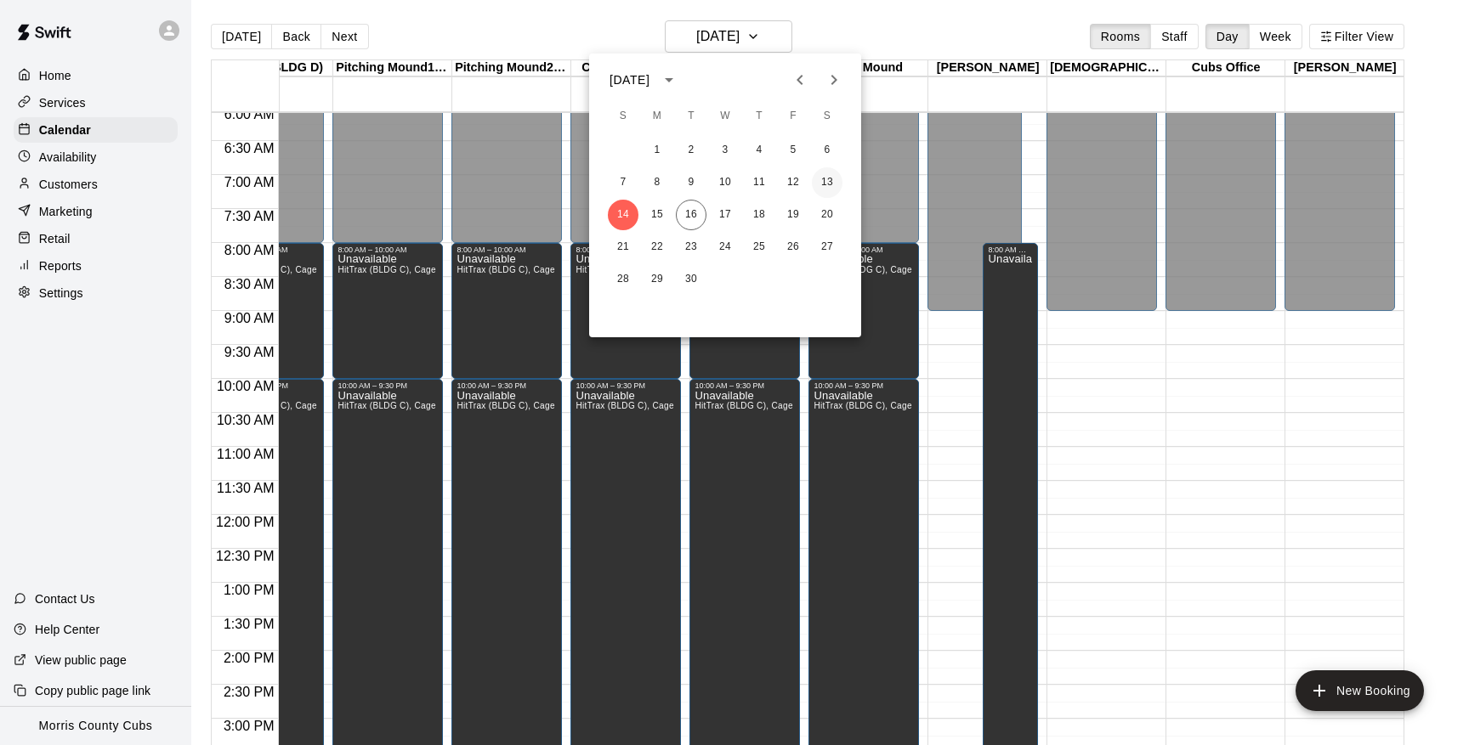
click at [831, 184] on button "13" at bounding box center [827, 182] width 31 height 31
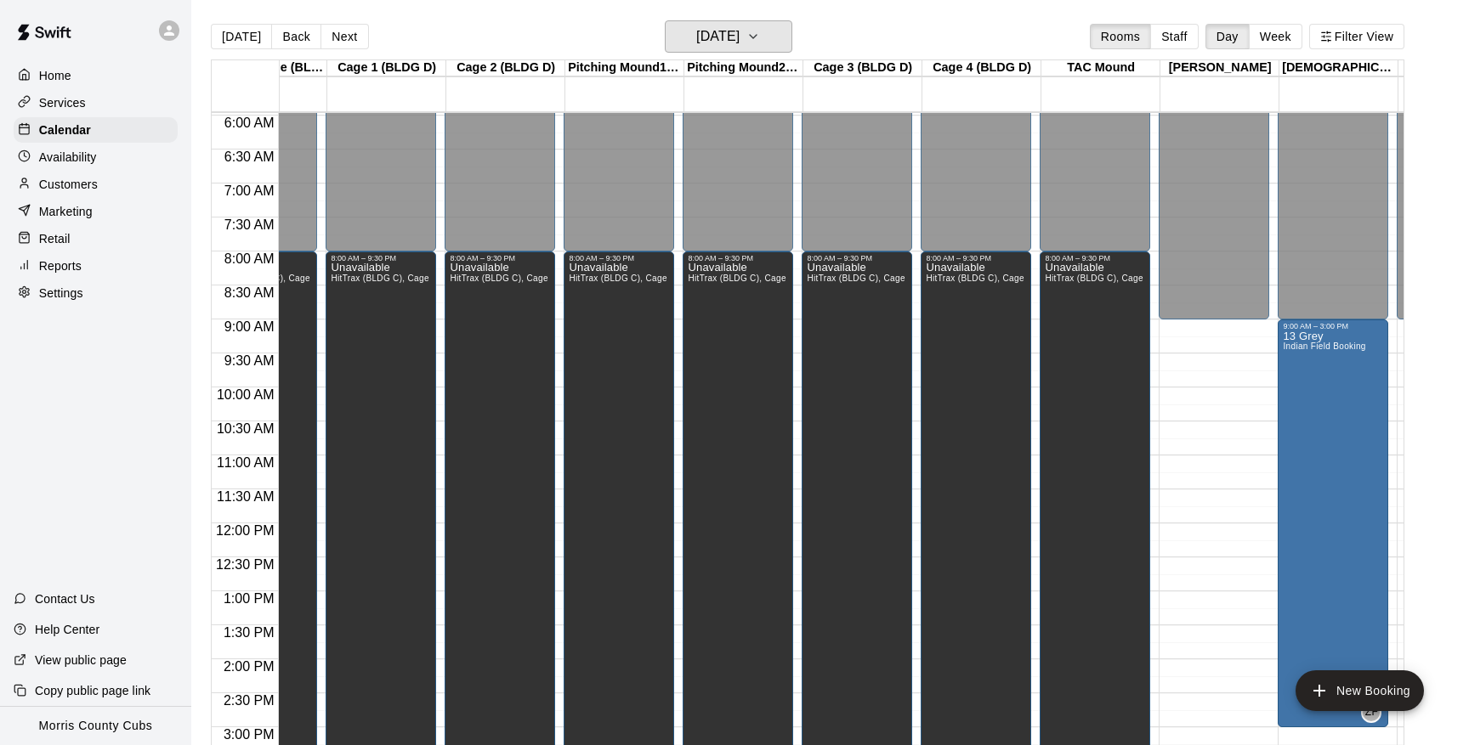
scroll to position [0, 0]
